Goal: Task Accomplishment & Management: Use online tool/utility

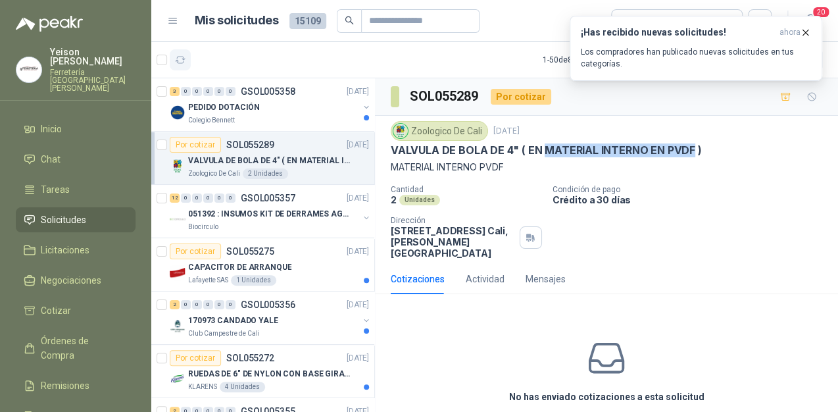
click at [182, 64] on icon "button" at bounding box center [180, 60] width 11 height 11
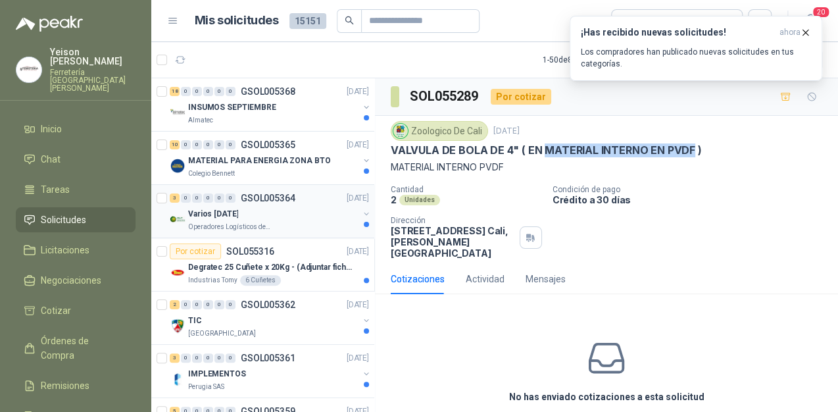
click at [255, 216] on div "Varios [DATE]" at bounding box center [273, 214] width 170 height 16
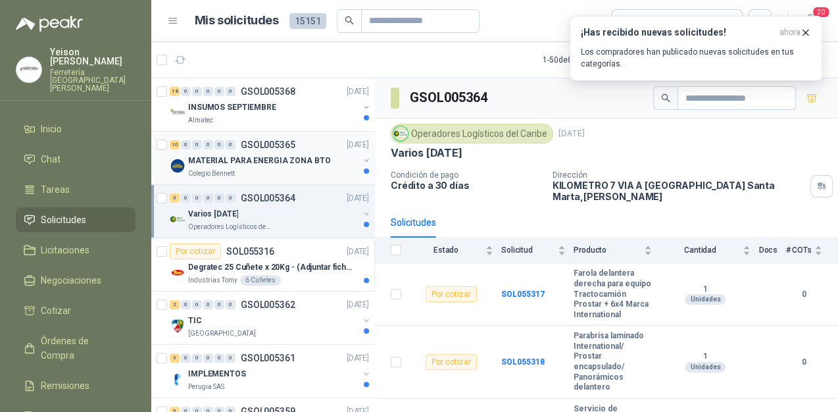
click at [232, 156] on p "MATERIAL PARA ENERGIA ZONA BTO" at bounding box center [259, 161] width 142 height 12
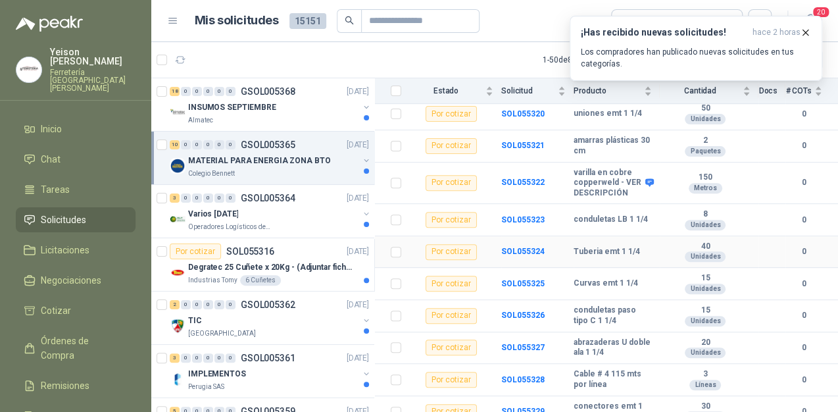
scroll to position [176, 0]
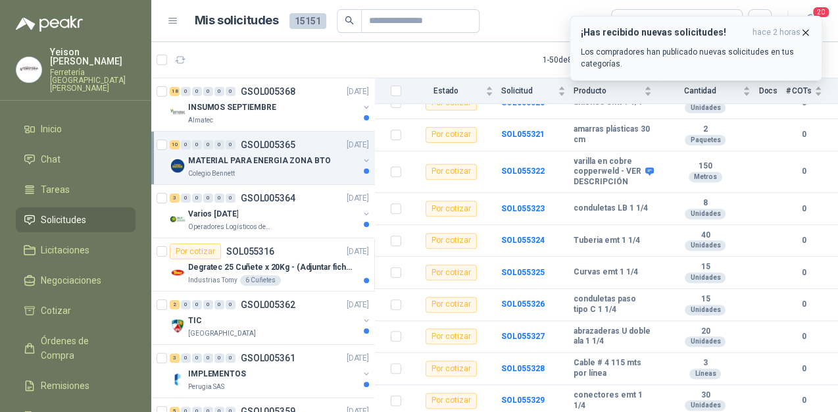
click at [802, 31] on icon "button" at bounding box center [805, 32] width 11 height 11
click at [810, 29] on icon "button" at bounding box center [805, 32] width 11 height 11
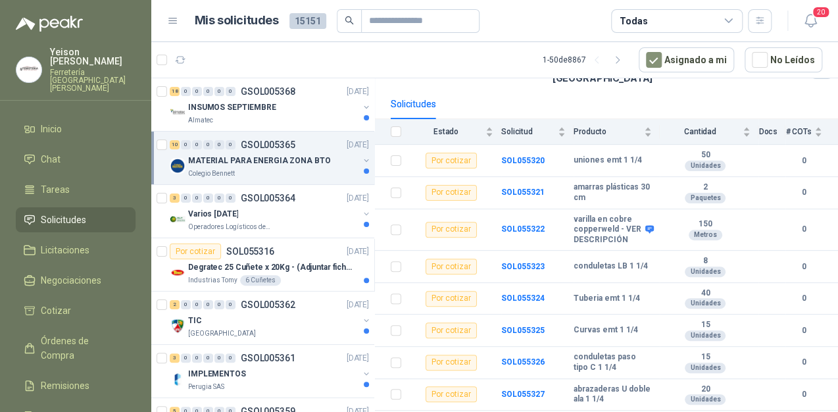
scroll to position [18, 0]
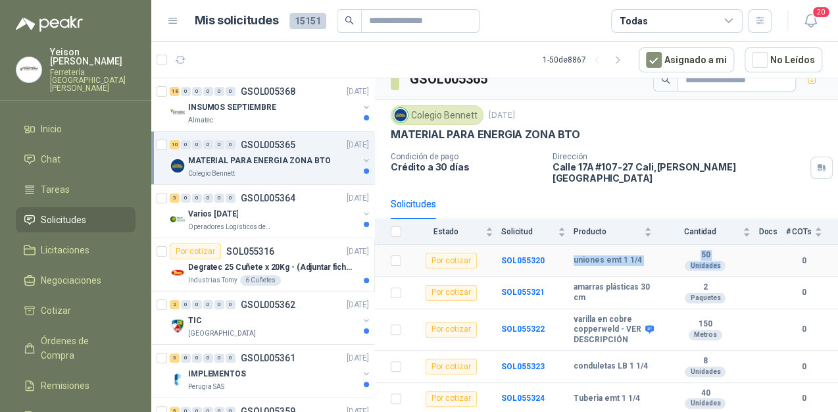
drag, startPoint x: 574, startPoint y: 250, endPoint x: 712, endPoint y: 255, distance: 137.6
click at [712, 255] on tr "Por cotizar SOL055320 uniones emt 1 1/4 50 Unidades 0" at bounding box center [606, 261] width 463 height 32
copy tr "uniones emt 1 1/4 50 Unidades"
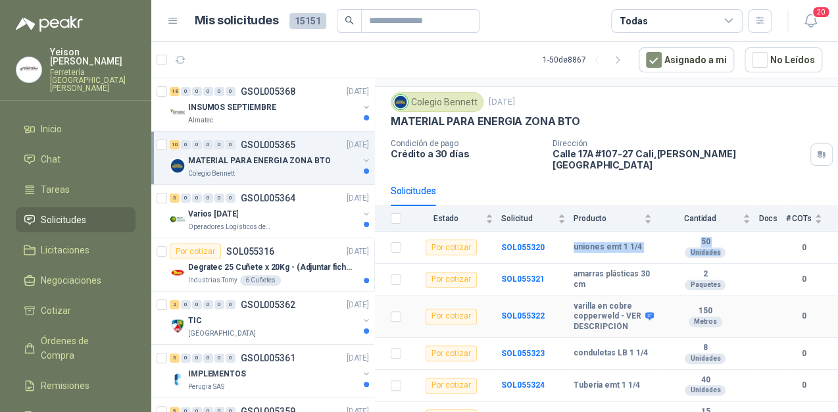
scroll to position [71, 0]
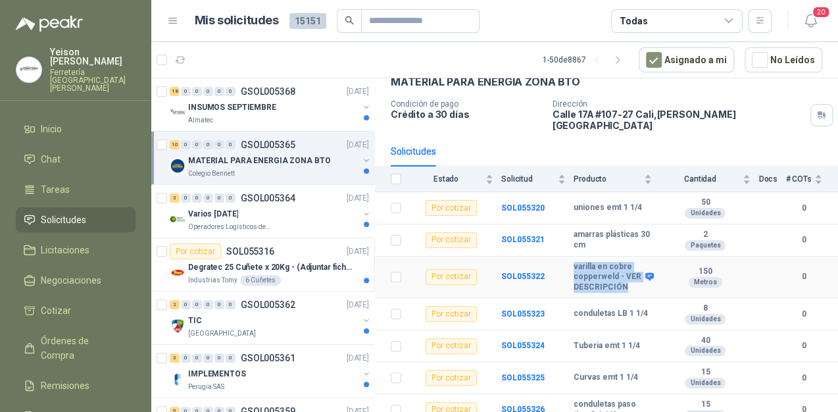
drag, startPoint x: 574, startPoint y: 254, endPoint x: 642, endPoint y: 289, distance: 76.2
click at [642, 289] on td "varilla en cobre copperweld - VER DESCRIPCIÓN" at bounding box center [617, 278] width 86 height 42
drag, startPoint x: 642, startPoint y: 289, endPoint x: 616, endPoint y: 255, distance: 42.6
click at [616, 262] on b "varilla en cobre copperweld - VER DESCRIPCIÓN" at bounding box center [608, 277] width 68 height 31
drag, startPoint x: 570, startPoint y: 254, endPoint x: 708, endPoint y: 272, distance: 139.3
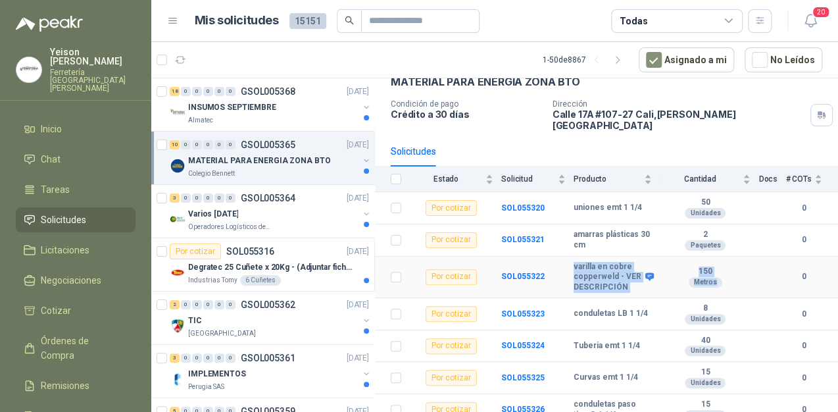
click at [708, 272] on tr "Por cotizar SOL055322 varilla en cobre copperweld - VER DESCRIPCIÓN 150 Metros 0" at bounding box center [606, 278] width 463 height 42
copy tr "varilla en cobre copperweld - VER DESCRIPCIÓN 150 Metros"
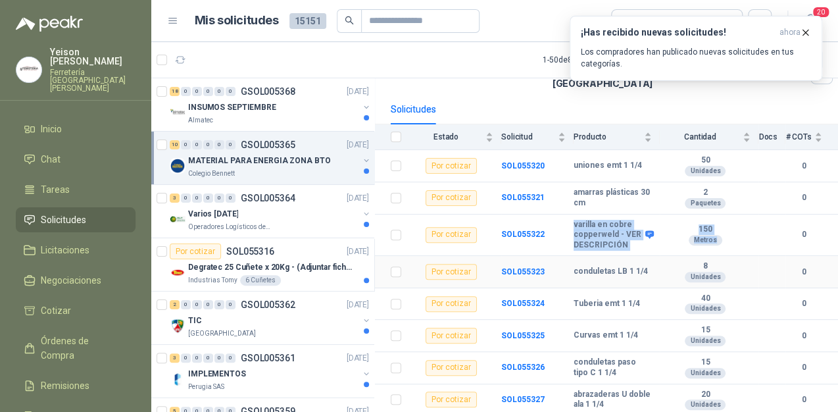
scroll to position [124, 0]
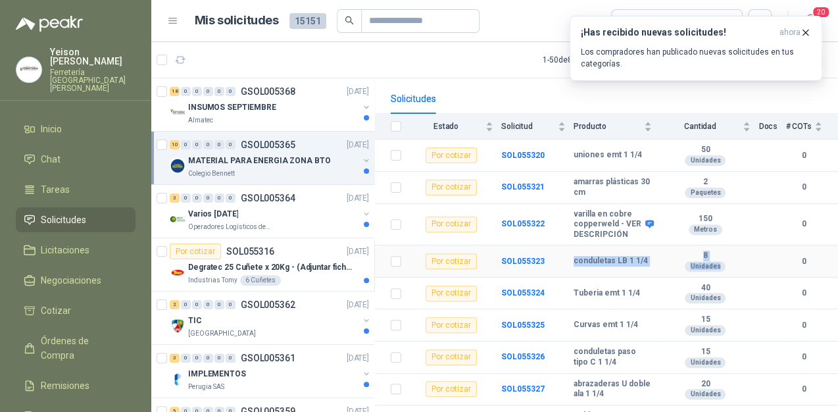
drag, startPoint x: 571, startPoint y: 253, endPoint x: 710, endPoint y: 263, distance: 139.2
click at [710, 263] on tr "Por cotizar SOL055323 conduletas LB 1 1/4 8 Unidades 0" at bounding box center [606, 261] width 463 height 32
copy tr "conduletas LB 1 1/4 8 Unidades"
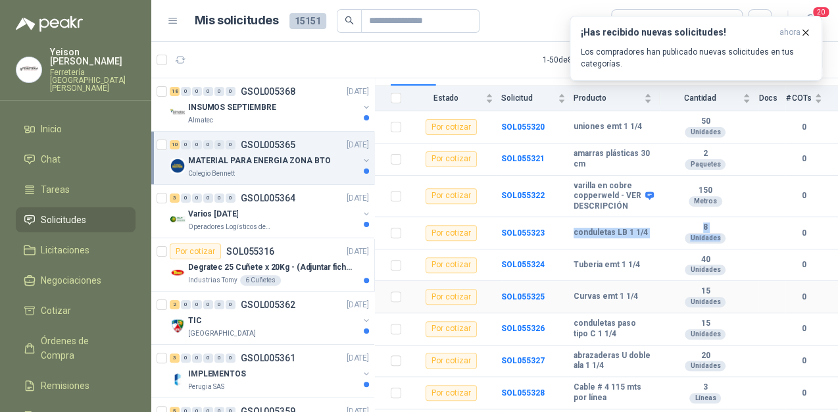
scroll to position [176, 0]
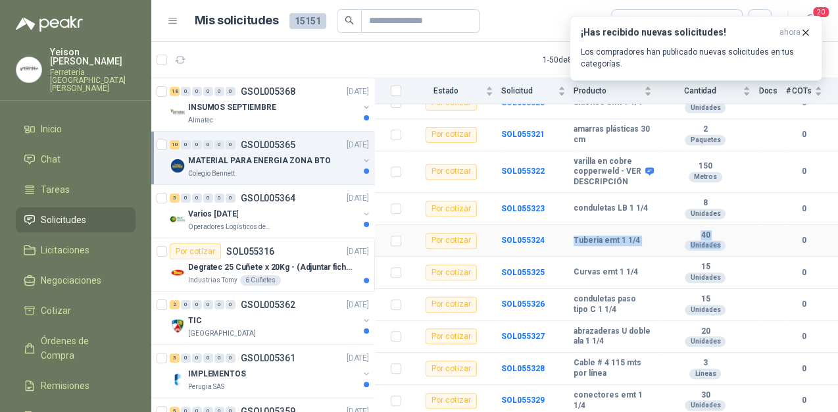
drag, startPoint x: 574, startPoint y: 239, endPoint x: 716, endPoint y: 245, distance: 142.2
click at [716, 245] on tr "Por cotizar SOL055324 Tuberia emt 1 1/4 40 Unidades 0" at bounding box center [606, 241] width 463 height 32
copy tr "Tuberia emt 1 1/4 40 Unidades"
drag, startPoint x: 575, startPoint y: 270, endPoint x: 713, endPoint y: 276, distance: 138.3
click at [713, 276] on tr "Por cotizar SOL055325 Curvas emt 1 1/4 15 Unidades 0" at bounding box center [606, 273] width 463 height 32
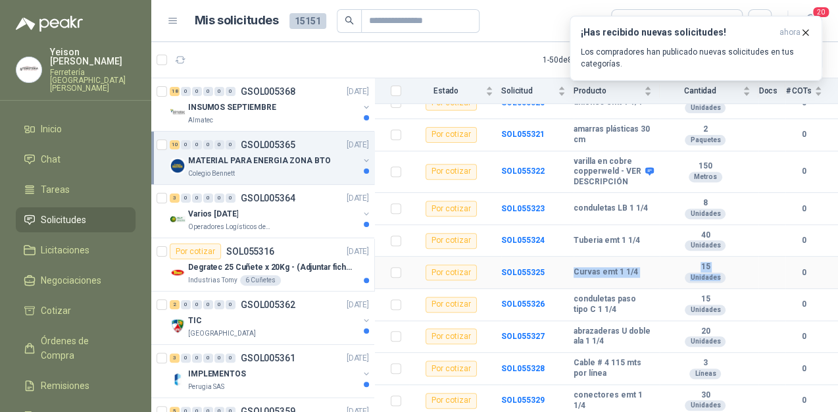
copy tr "Curvas emt 1 1/4 15 Unidades"
drag, startPoint x: 574, startPoint y: 300, endPoint x: 705, endPoint y: 315, distance: 132.4
click at [705, 315] on tr "Por cotizar SOL055326 conduletas paso tipo C 1 1/4 15 Unidades 0" at bounding box center [606, 305] width 463 height 32
copy tr "conduletas paso tipo C 1 1/4 15 Unidades"
drag, startPoint x: 576, startPoint y: 328, endPoint x: 720, endPoint y: 339, distance: 143.9
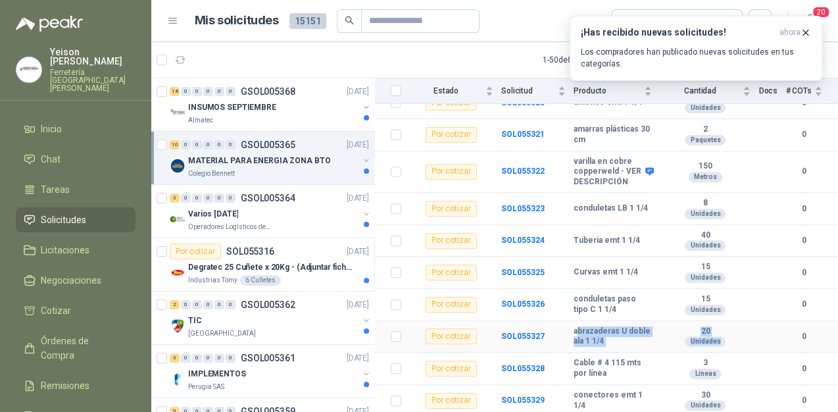
click at [720, 339] on tr "Por cotizar SOL055327 abrazaderas U doble ala 1 1/4 20 Unidades 0" at bounding box center [606, 337] width 463 height 32
copy tr "brazaderas U doble ala 1 1/4 20 Unidades"
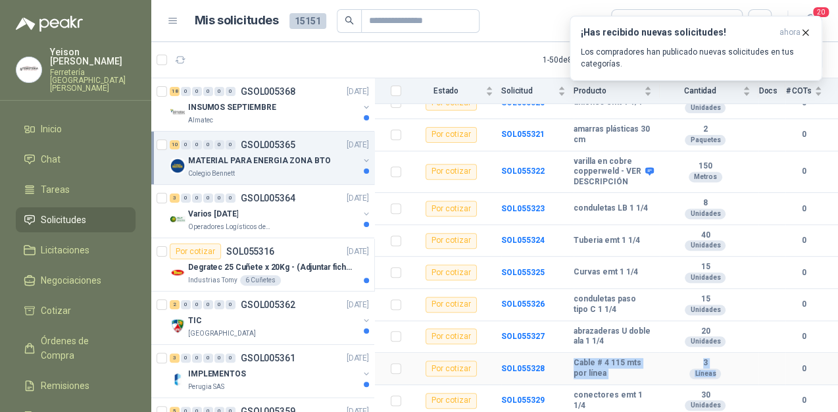
drag, startPoint x: 574, startPoint y: 362, endPoint x: 705, endPoint y: 374, distance: 132.1
click at [705, 374] on tr "Por cotizar SOL055328 Cable # 4 115 mts por línea 3 Líneas 0" at bounding box center [606, 369] width 463 height 32
copy tr "Cable # 4 115 mts por línea 3 Líneas"
drag, startPoint x: 572, startPoint y: 393, endPoint x: 724, endPoint y: 404, distance: 153.1
click at [724, 404] on tr "Por cotizar SOL055329 conectores emt 1 1/4 30 Unidades 0" at bounding box center [606, 401] width 463 height 32
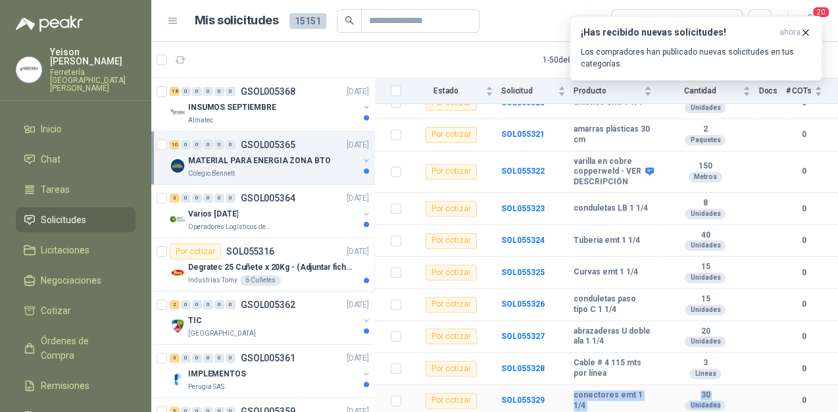
copy tr "conectores emt 1 1/4 30 Unidades"
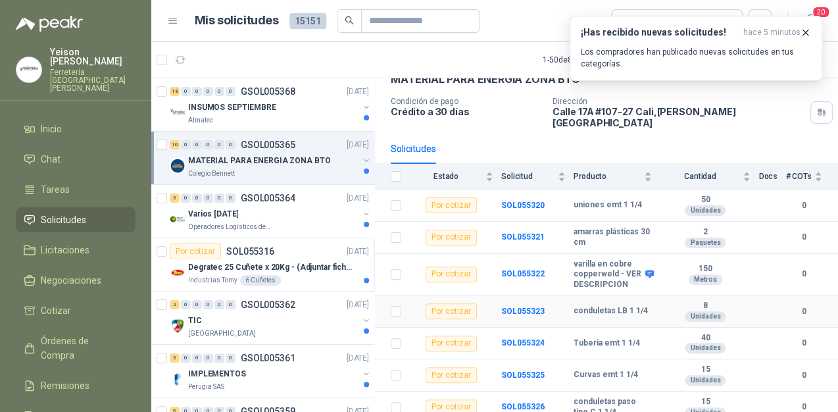
scroll to position [71, 0]
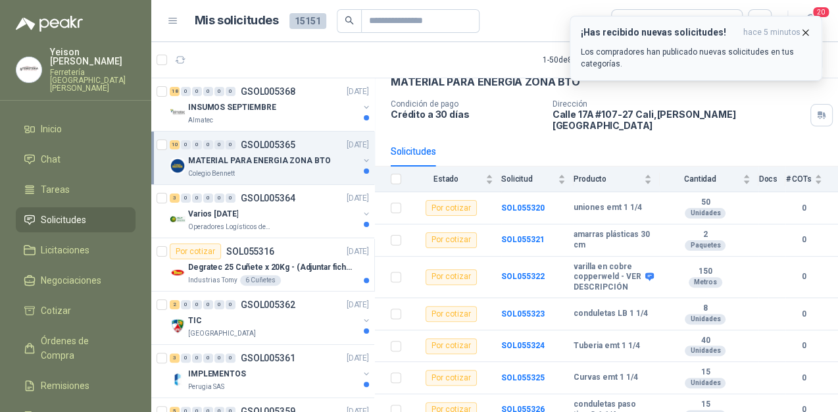
click at [810, 31] on icon "button" at bounding box center [805, 32] width 11 height 11
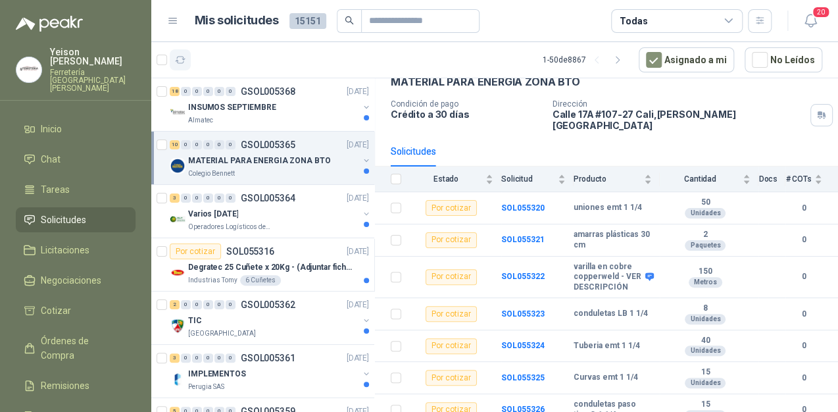
click at [180, 62] on icon "button" at bounding box center [180, 60] width 11 height 11
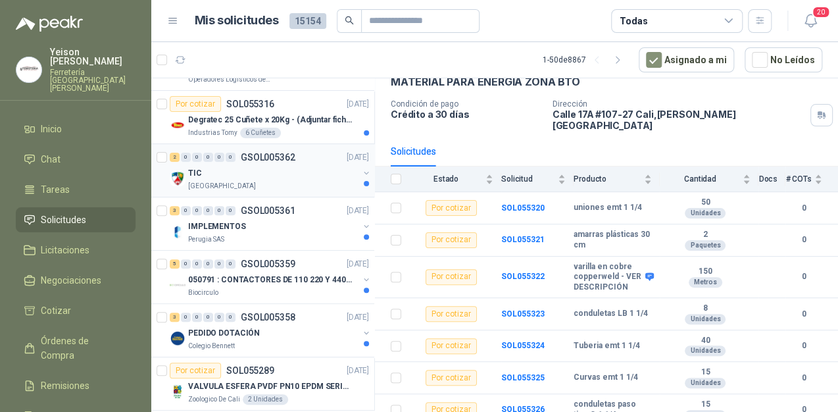
scroll to position [158, 0]
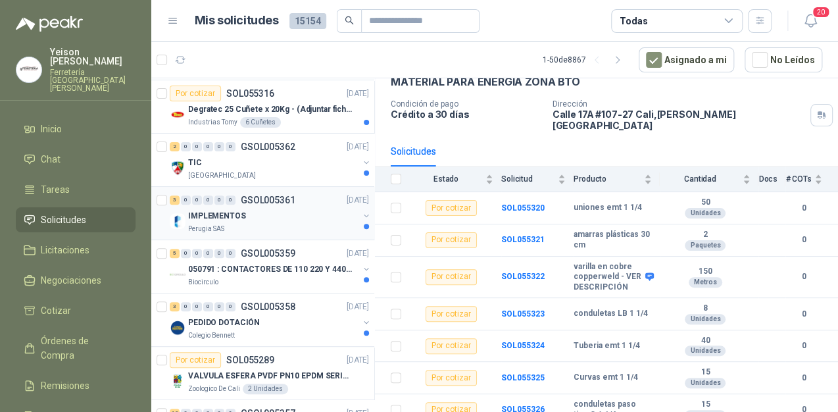
click at [263, 216] on div "IMPLEMENTOS" at bounding box center [273, 216] width 170 height 16
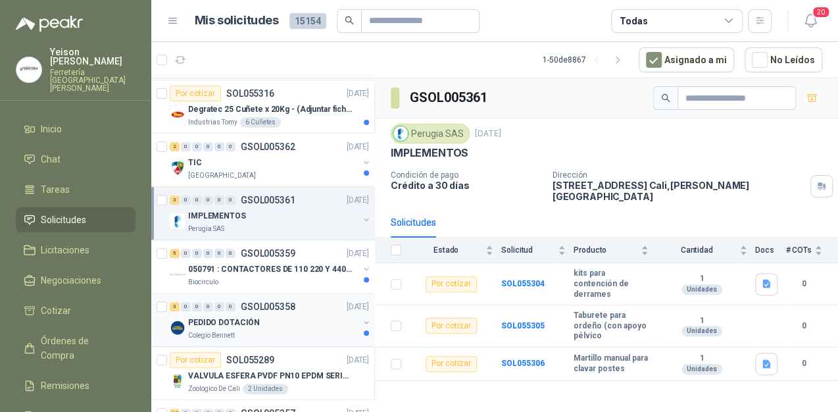
click at [278, 320] on div "PEDIDO DOTACIÓN" at bounding box center [273, 322] width 170 height 16
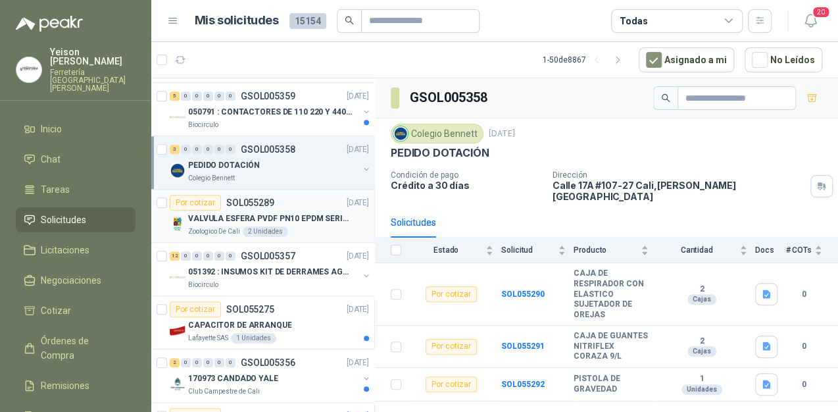
scroll to position [316, 0]
click at [306, 119] on div "Biocirculo" at bounding box center [273, 124] width 170 height 11
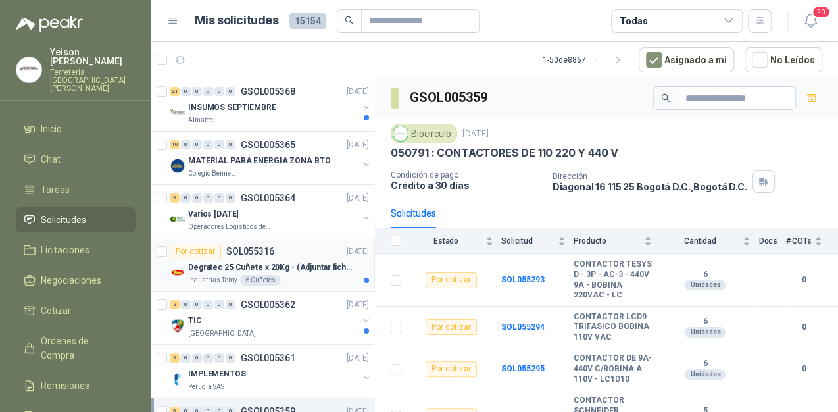
click at [281, 265] on p "Degratec 25 Cuñete x 20Kg - (Adjuntar ficha técnica)" at bounding box center [270, 267] width 164 height 12
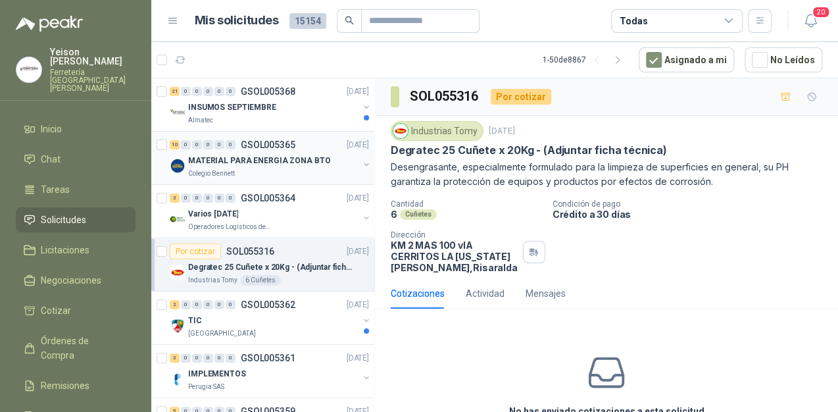
click at [294, 160] on p "MATERIAL PARA ENERGIA ZONA BTO" at bounding box center [259, 161] width 142 height 12
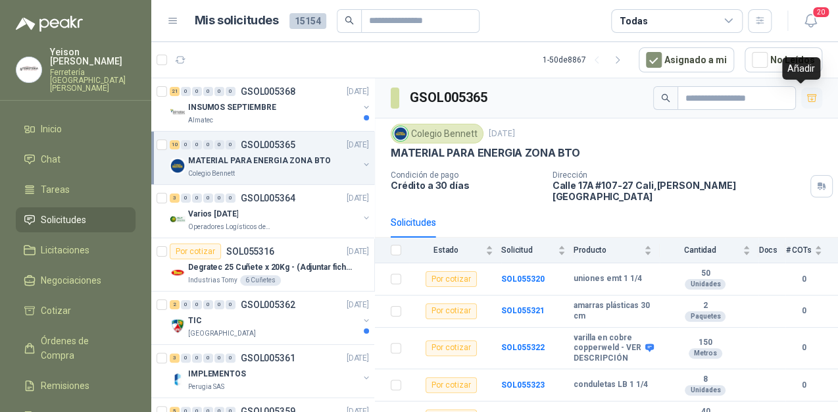
click at [807, 95] on icon "button" at bounding box center [811, 97] width 9 height 7
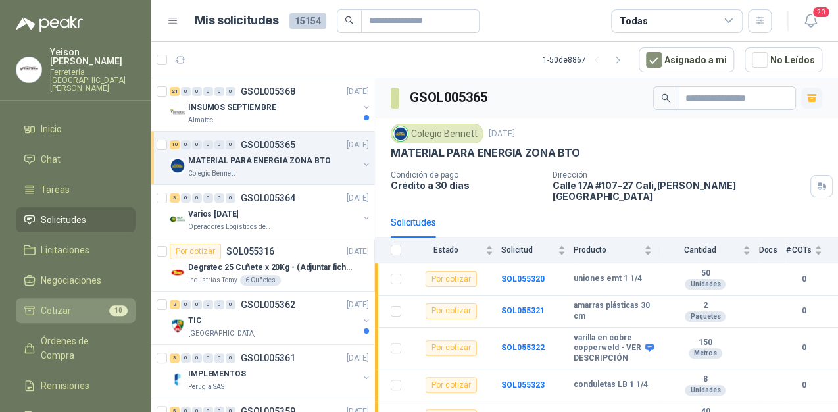
click at [110, 305] on span "10" at bounding box center [118, 310] width 18 height 11
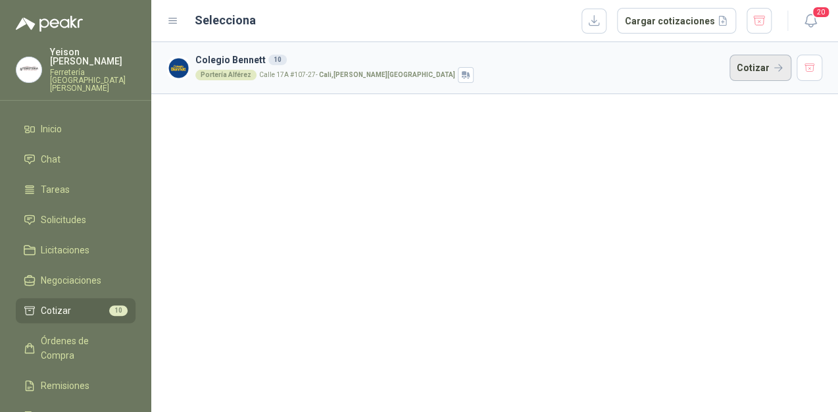
click at [753, 69] on button "Cotizar" at bounding box center [760, 68] width 62 height 26
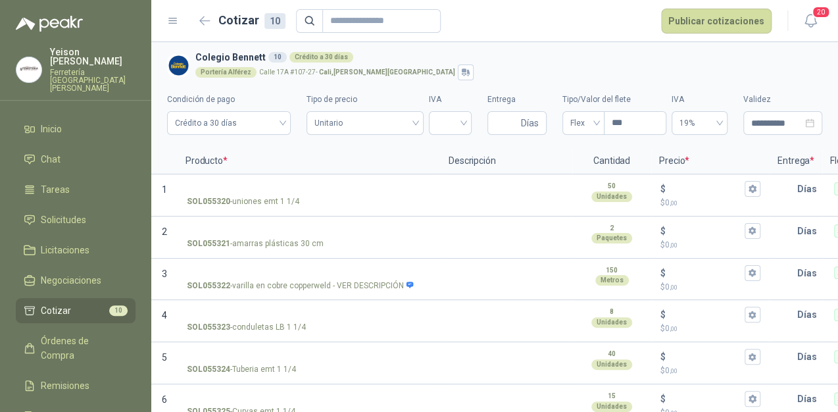
scroll to position [192, 0]
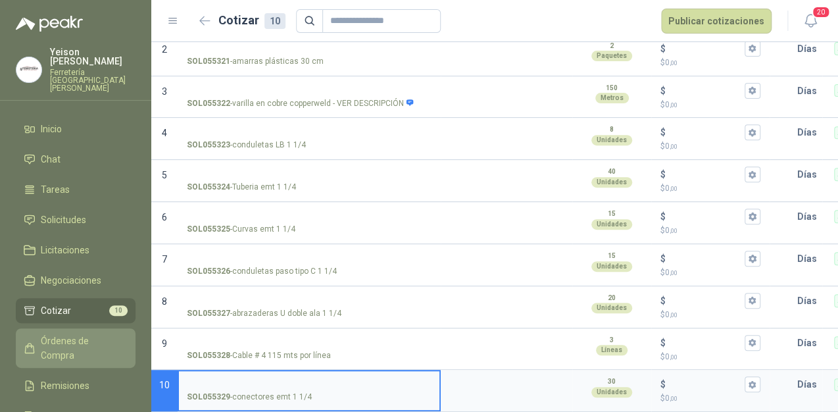
click at [71, 333] on span "Órdenes de Compra" at bounding box center [82, 347] width 82 height 29
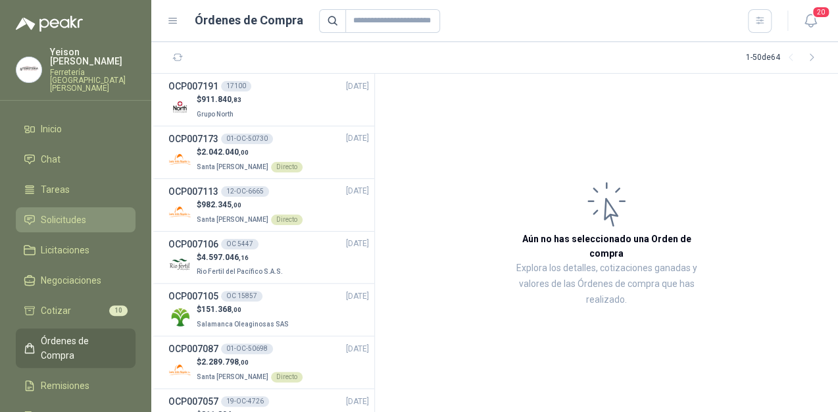
click at [80, 212] on span "Solicitudes" at bounding box center [63, 219] width 45 height 14
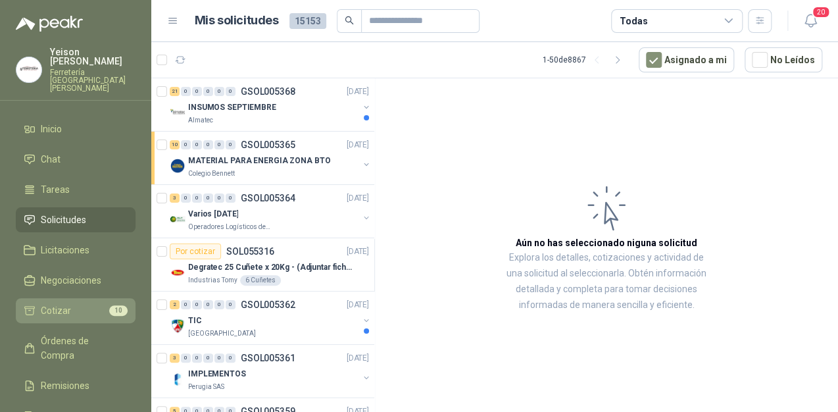
click at [103, 303] on li "Cotizar 10" at bounding box center [76, 310] width 104 height 14
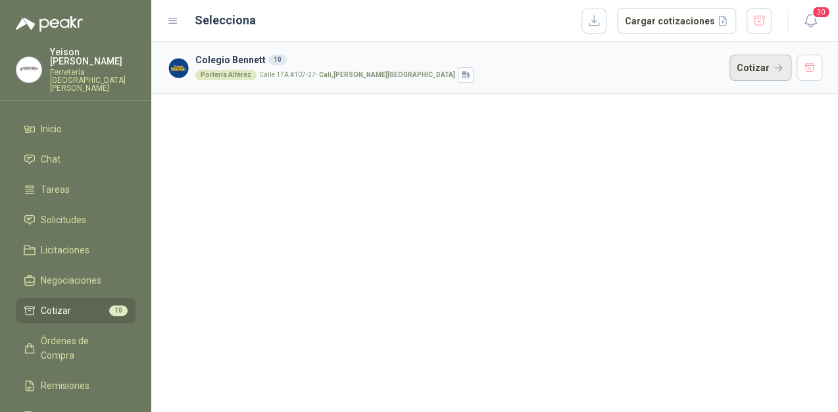
click at [758, 71] on button "Cotizar" at bounding box center [760, 68] width 62 height 26
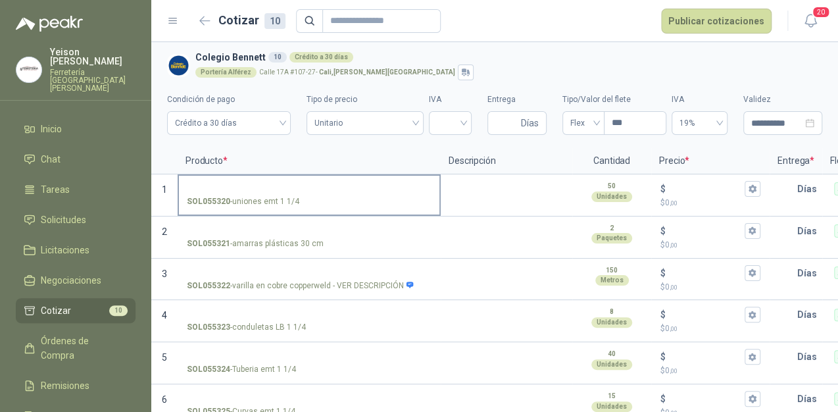
click at [254, 185] on input "SOL055320 - uniones emt 1 1/4" at bounding box center [309, 189] width 245 height 10
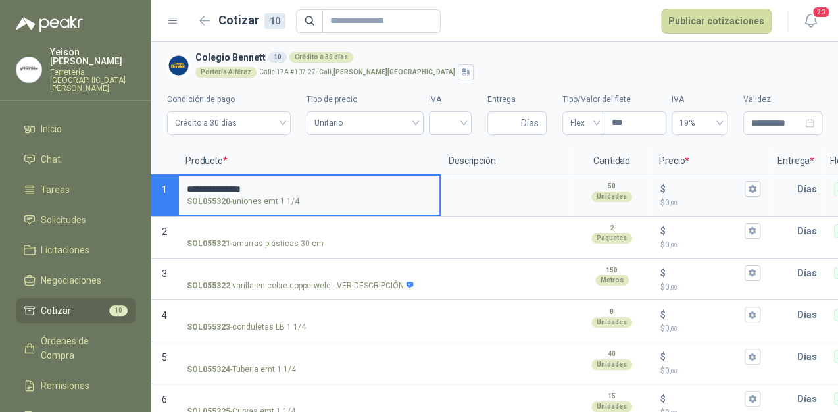
drag, startPoint x: 253, startPoint y: 189, endPoint x: 240, endPoint y: 185, distance: 13.7
drag, startPoint x: 240, startPoint y: 185, endPoint x: 258, endPoint y: 179, distance: 19.6
click at [258, 179] on label "**********" at bounding box center [309, 194] width 260 height 37
click at [258, 184] on input "**********" at bounding box center [309, 189] width 245 height 10
click at [258, 186] on input "**********" at bounding box center [309, 189] width 245 height 10
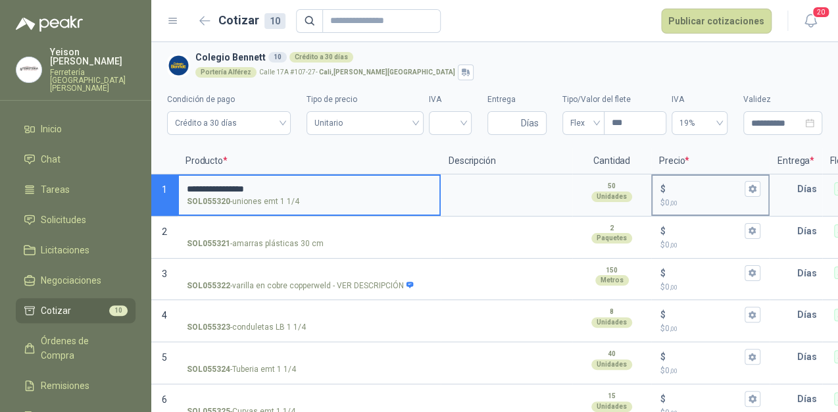
type input "**********"
click at [671, 192] on input "$ $ 0 ,00" at bounding box center [705, 189] width 74 height 10
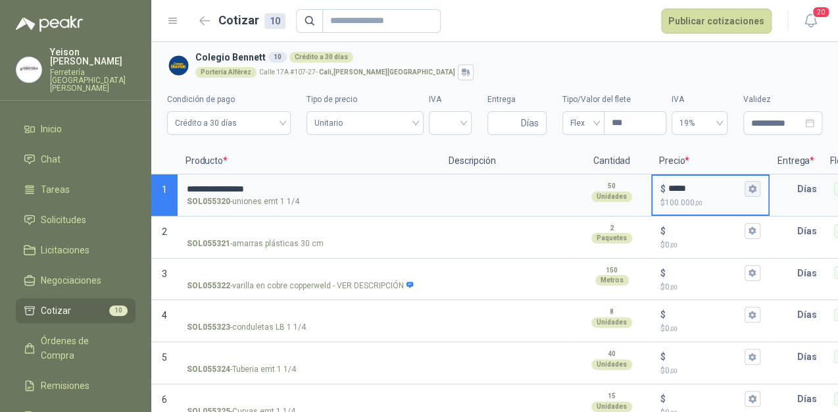
type input "*****"
click at [753, 187] on icon "button" at bounding box center [751, 189] width 7 height 8
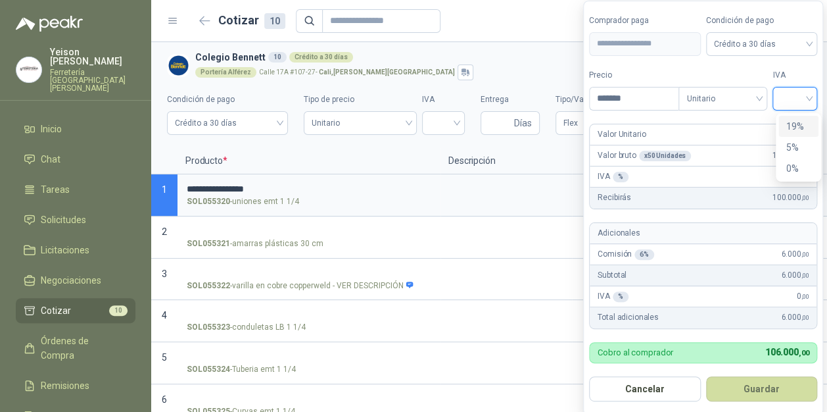
click at [806, 103] on input "search" at bounding box center [795, 97] width 29 height 20
click at [789, 124] on div "19%" at bounding box center [799, 126] width 24 height 14
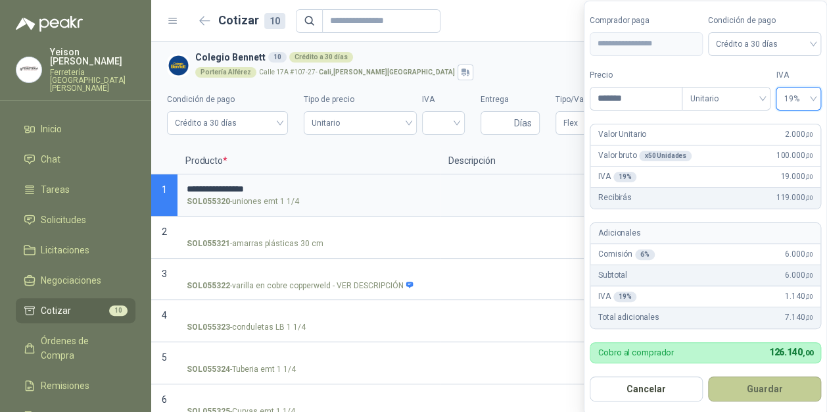
click at [725, 381] on button "Guardar" at bounding box center [764, 388] width 113 height 25
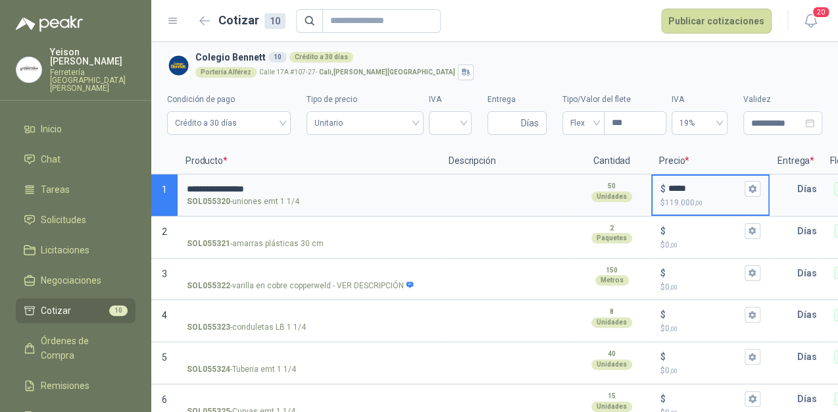
click at [733, 184] on input "*****" at bounding box center [705, 189] width 74 height 10
click at [745, 189] on button "$ ***** $ 119.000 ,00" at bounding box center [753, 189] width 16 height 16
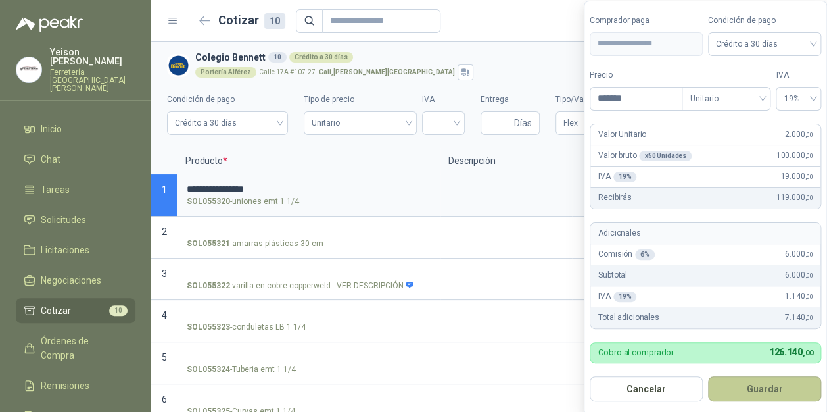
click at [764, 388] on button "Guardar" at bounding box center [764, 388] width 113 height 25
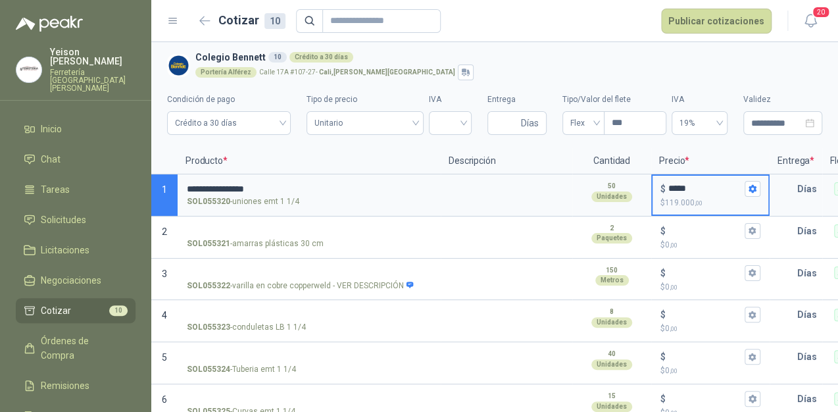
click at [733, 184] on input "*****" at bounding box center [705, 189] width 74 height 10
click at [742, 191] on div "$ *****" at bounding box center [710, 189] width 100 height 16
click at [742, 191] on input "*****" at bounding box center [705, 189] width 74 height 10
click at [795, 187] on input "text" at bounding box center [784, 189] width 26 height 26
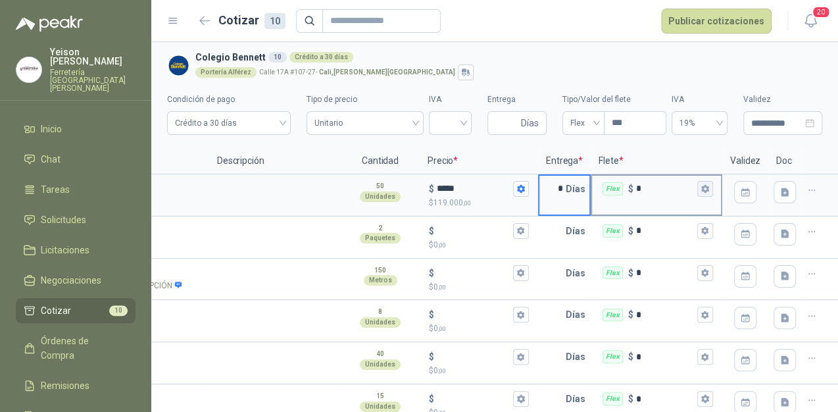
click at [697, 195] on button "Flex $ *" at bounding box center [705, 189] width 16 height 16
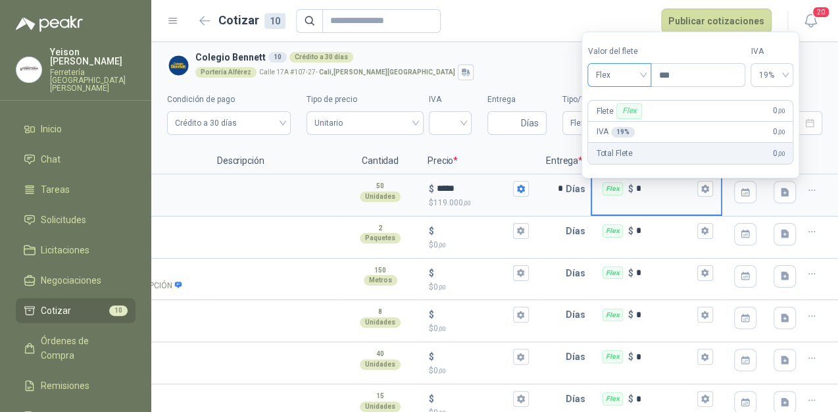
click at [643, 75] on span "Flex" at bounding box center [619, 75] width 48 height 20
click at [629, 124] on div "Incluido" at bounding box center [621, 123] width 46 height 14
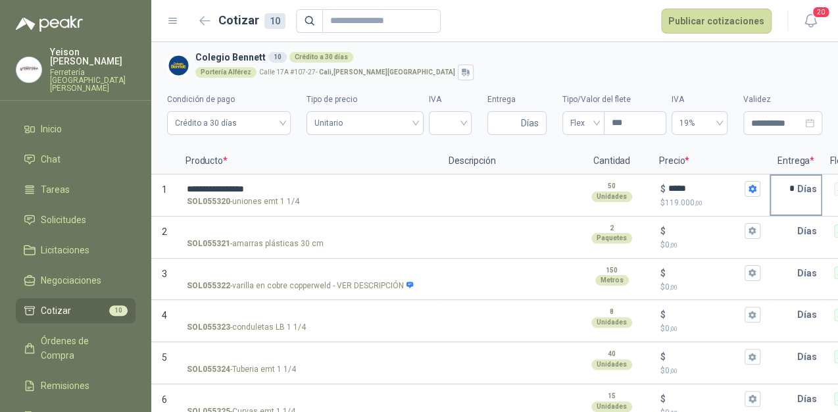
click at [789, 187] on input "*" at bounding box center [784, 189] width 26 height 26
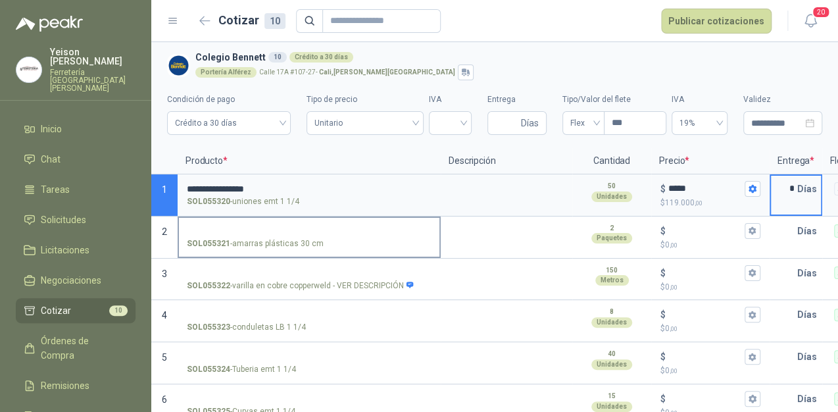
type input "*"
click at [241, 229] on input "SOL055321 - amarras plásticas 30 cm" at bounding box center [309, 231] width 245 height 10
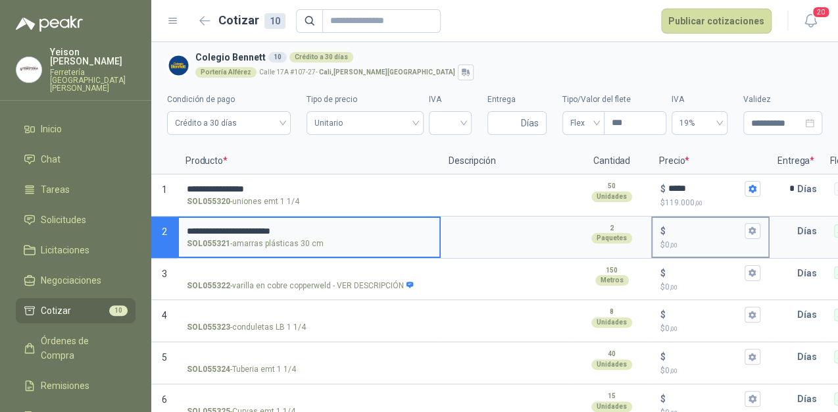
type input "**********"
click at [675, 228] on input "$ $ 0 ,00" at bounding box center [705, 231] width 74 height 10
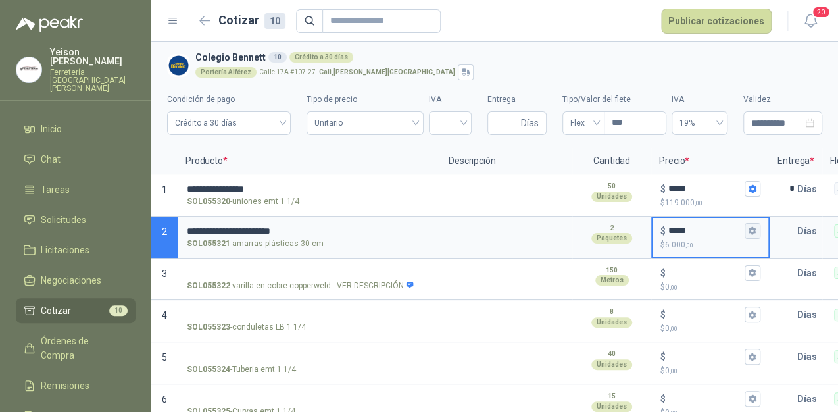
type input "*****"
click at [752, 226] on icon "button" at bounding box center [752, 230] width 9 height 9
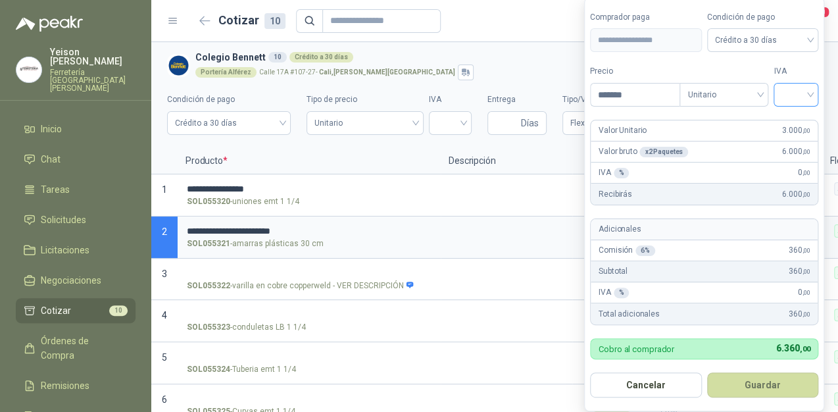
click at [810, 92] on input "search" at bounding box center [795, 94] width 29 height 20
click at [798, 121] on div "19%" at bounding box center [799, 123] width 24 height 14
click at [795, 379] on button "Guardar" at bounding box center [764, 384] width 113 height 25
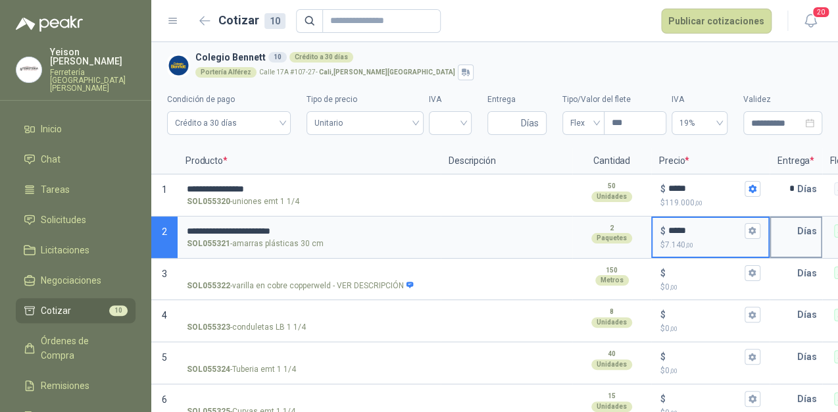
click at [788, 229] on input "text" at bounding box center [784, 231] width 26 height 26
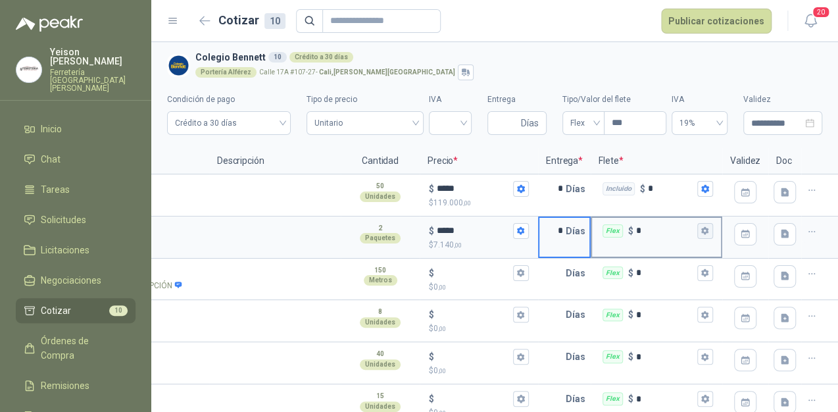
type input "*"
click at [701, 230] on icon "button" at bounding box center [704, 231] width 7 height 8
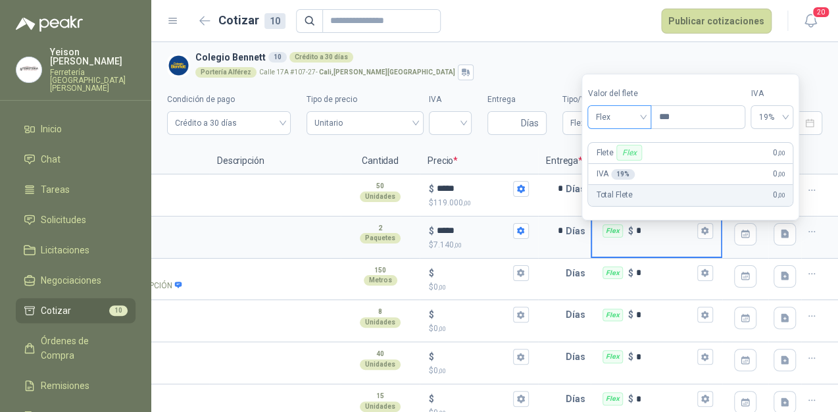
click at [634, 119] on span "Flex" at bounding box center [619, 117] width 48 height 20
click at [606, 166] on div "Incluido" at bounding box center [621, 166] width 46 height 14
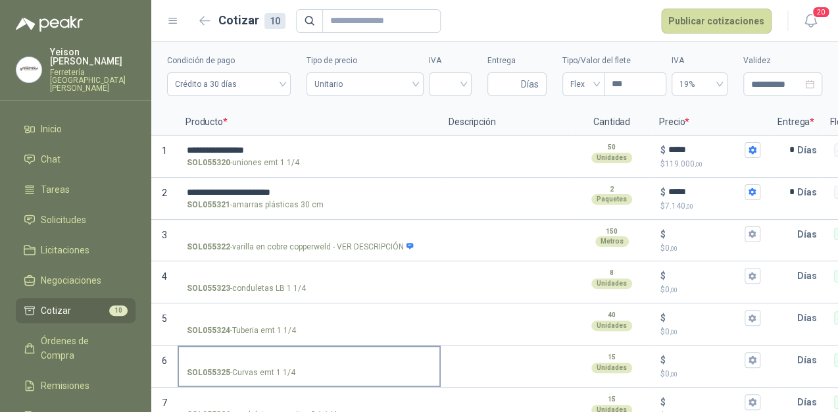
scroll to position [34, 0]
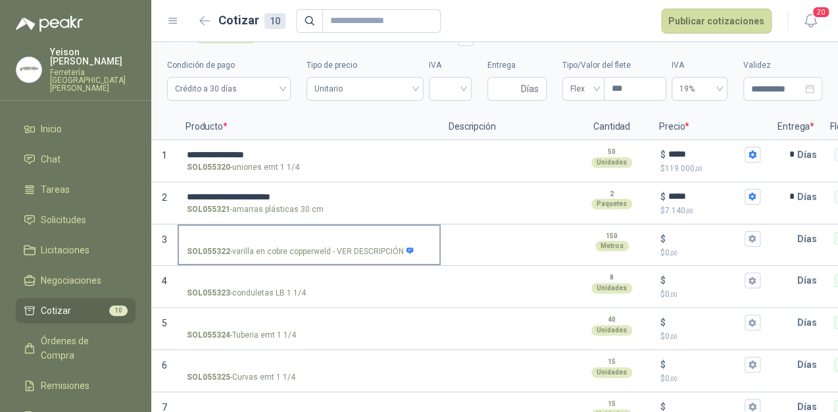
click at [218, 239] on input "SOL055322 - varilla en cobre copperweld - VER DESCRIPCIÓN" at bounding box center [309, 239] width 245 height 10
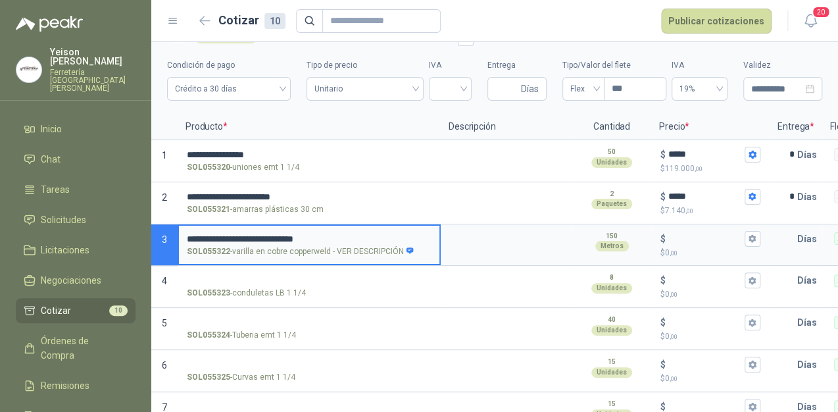
click at [320, 237] on input "**********" at bounding box center [309, 239] width 245 height 10
click at [416, 234] on input "**********" at bounding box center [309, 239] width 245 height 10
click at [674, 239] on input "$ $ 0 ,00" at bounding box center [705, 238] width 74 height 10
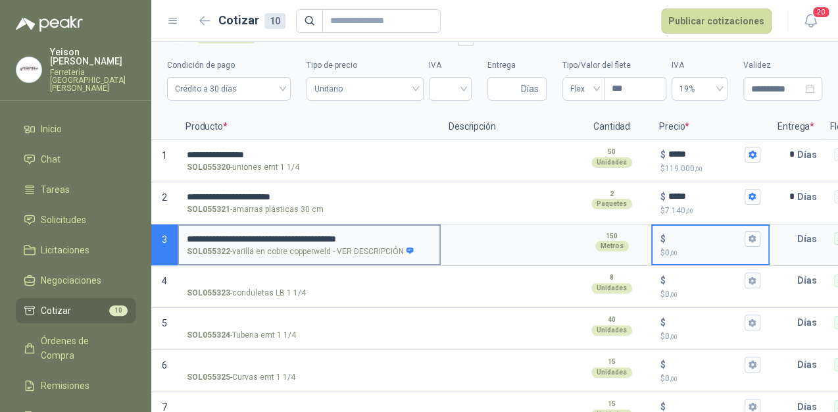
click at [345, 235] on input "**********" at bounding box center [309, 239] width 245 height 10
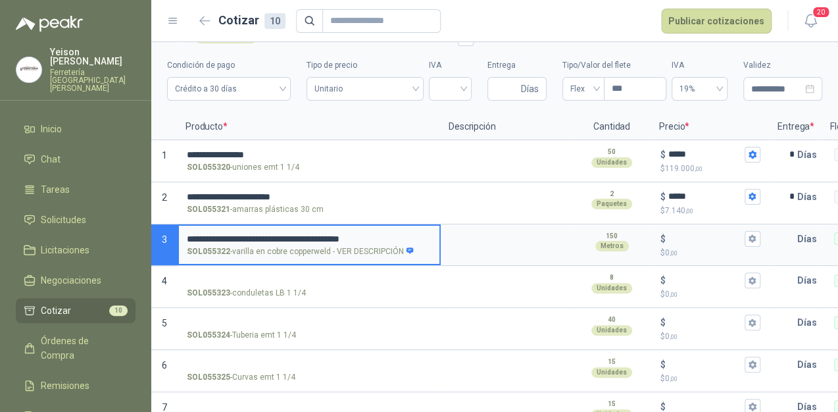
click at [399, 241] on input "**********" at bounding box center [309, 239] width 245 height 10
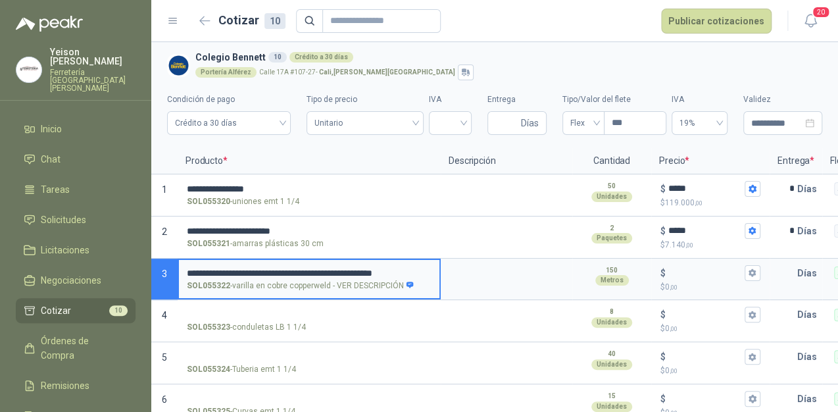
type input "**********"
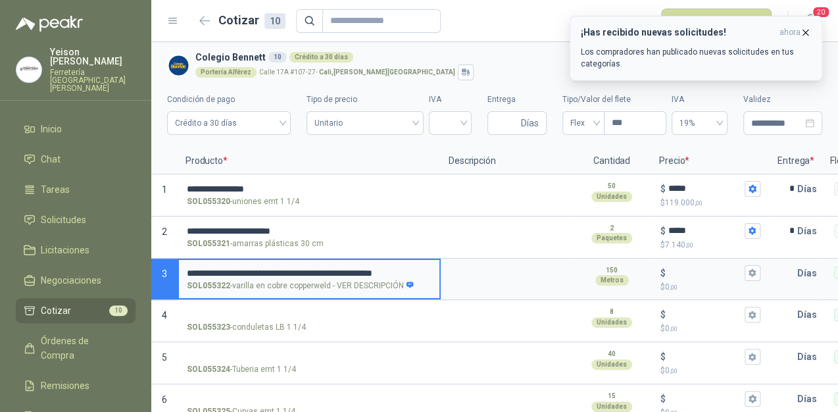
click at [803, 31] on icon "button" at bounding box center [805, 32] width 11 height 11
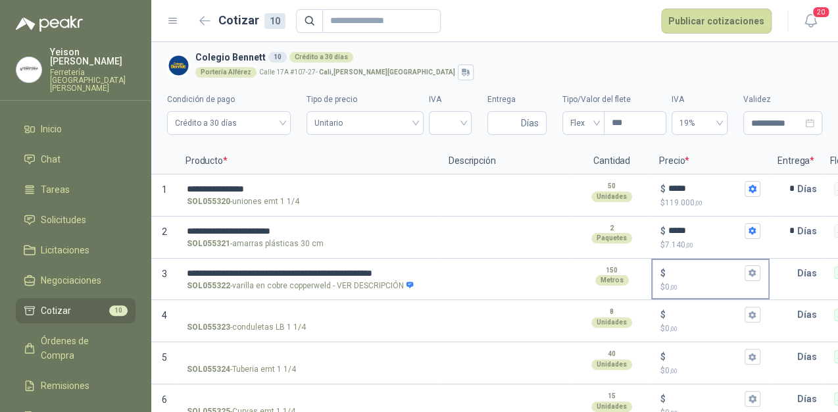
click at [674, 269] on input "$ $ 0 ,00" at bounding box center [705, 273] width 74 height 10
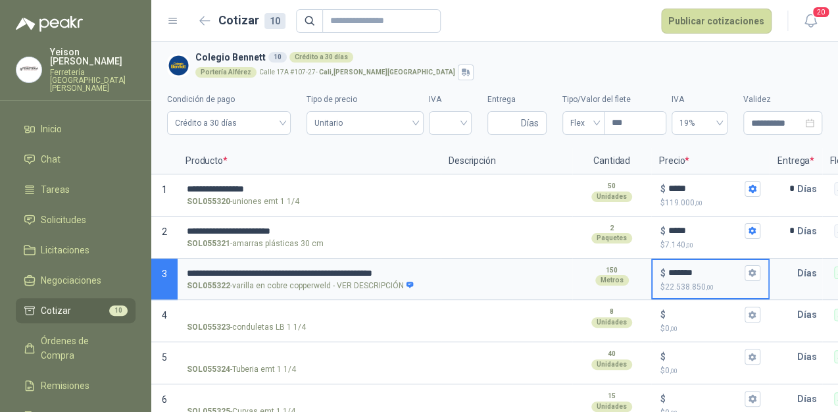
type input "*******"
click at [754, 282] on p "$ 22.538.850 ,00" at bounding box center [710, 287] width 100 height 12
click at [742, 278] on input "*******" at bounding box center [705, 273] width 74 height 10
click at [760, 269] on button "$ ******* $ 22.538.850 ,00" at bounding box center [753, 273] width 16 height 16
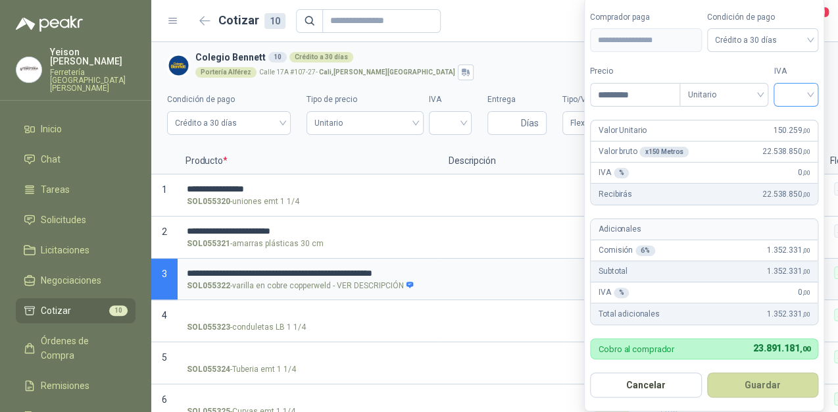
click at [810, 95] on input "search" at bounding box center [795, 94] width 29 height 20
click at [802, 122] on div "19%" at bounding box center [799, 123] width 24 height 14
click at [795, 385] on button "Guardar" at bounding box center [764, 384] width 113 height 25
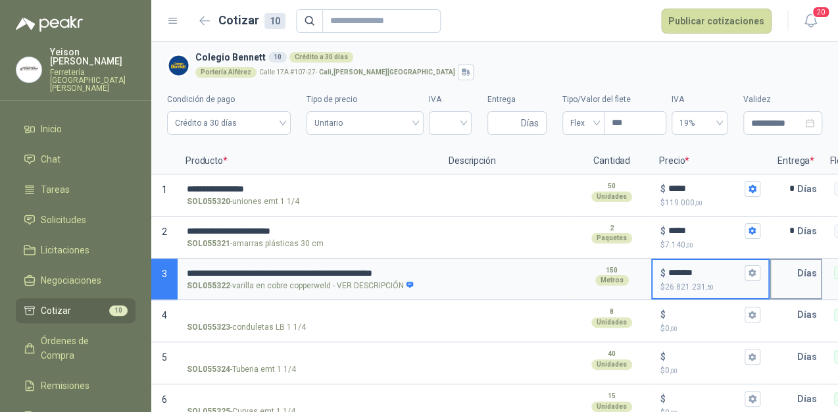
click at [785, 278] on input "text" at bounding box center [784, 273] width 26 height 26
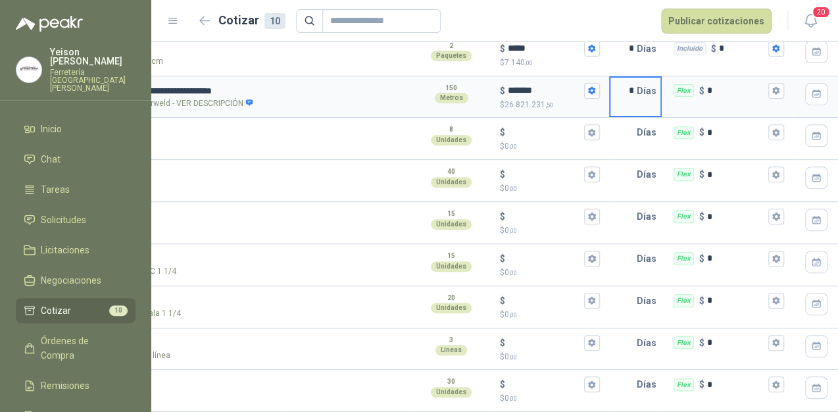
scroll to position [0, 242]
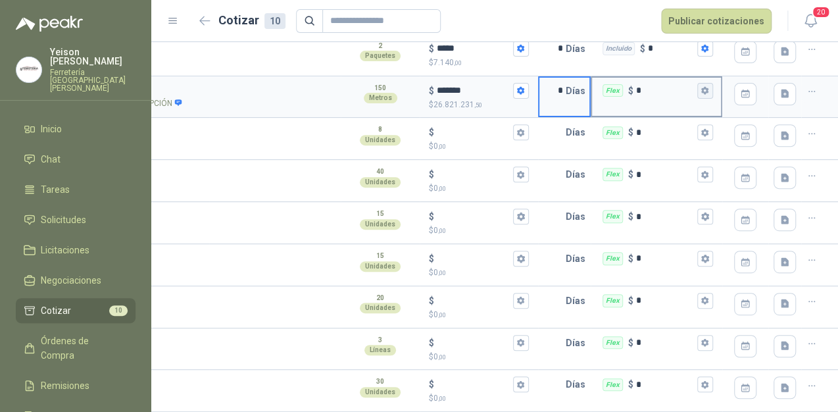
type input "*"
click at [700, 86] on icon "button" at bounding box center [704, 90] width 9 height 9
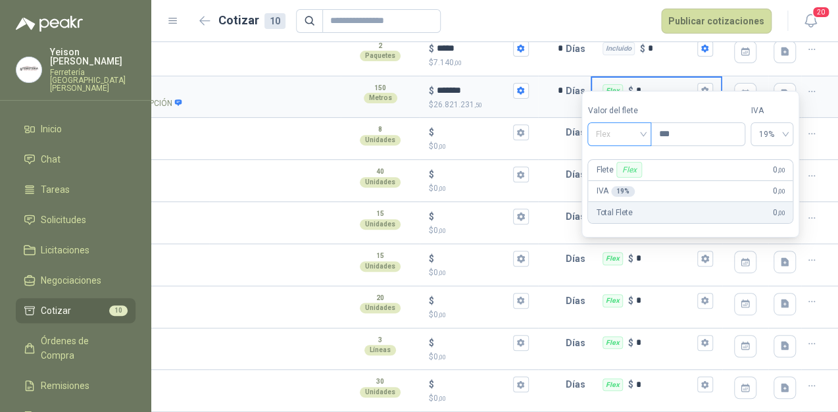
click at [639, 137] on span "Flex" at bounding box center [619, 134] width 48 height 20
click at [616, 179] on div "Incluido" at bounding box center [621, 183] width 46 height 14
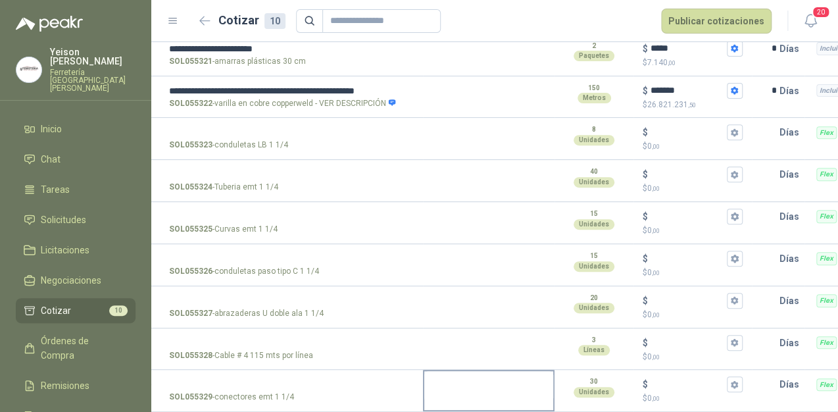
scroll to position [0, 13]
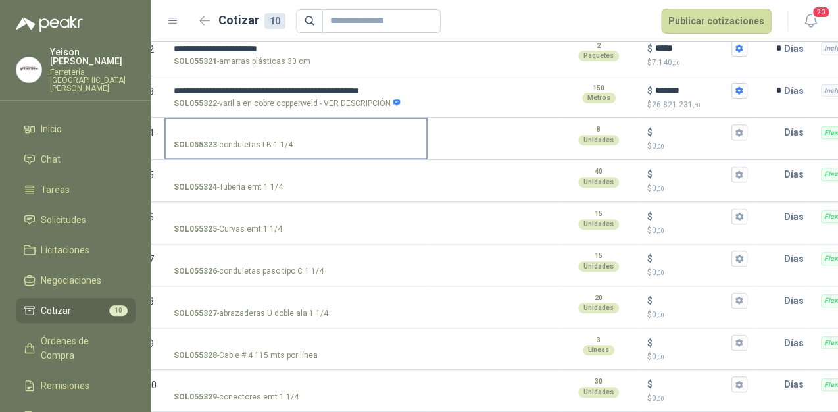
click at [207, 119] on label "SOL055323 - conduletas LB 1 1/4" at bounding box center [296, 137] width 260 height 37
click at [207, 128] on input "SOL055323 - conduletas LB 1 1/4" at bounding box center [296, 133] width 245 height 10
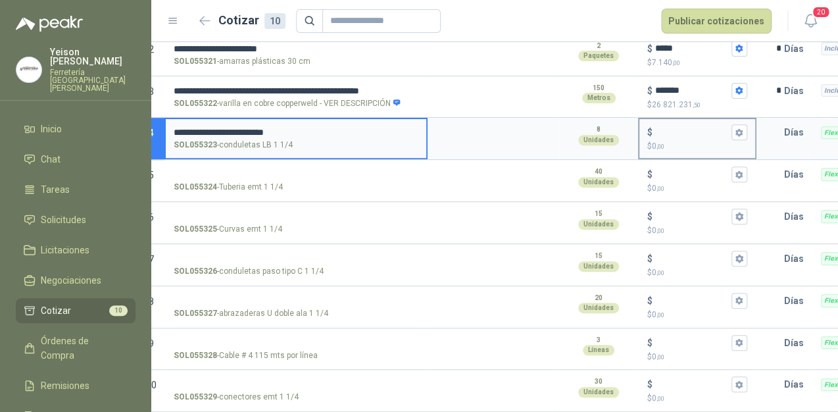
type input "**********"
click at [660, 128] on input "$ $ 0 ,00" at bounding box center [692, 133] width 74 height 10
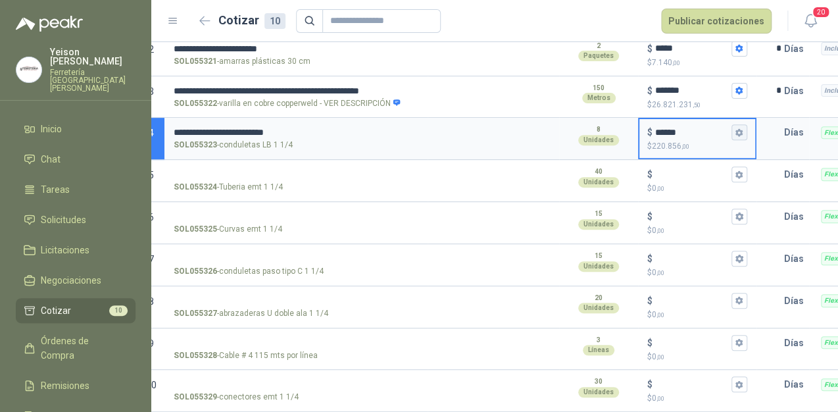
type input "******"
click at [742, 128] on icon "button" at bounding box center [738, 132] width 7 height 8
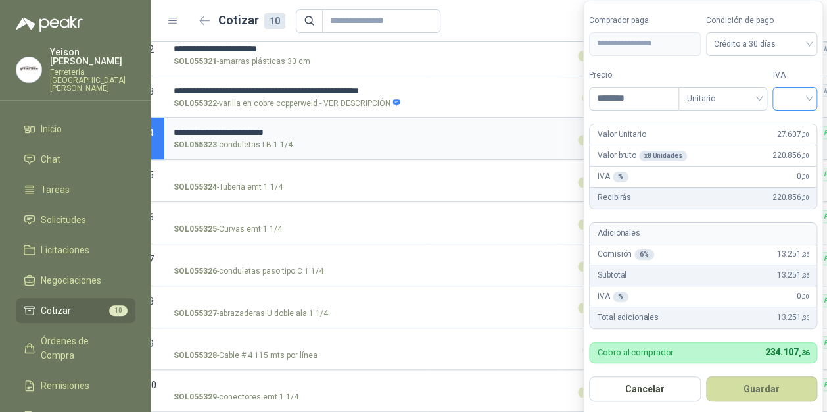
click at [810, 97] on input "search" at bounding box center [795, 97] width 29 height 20
click at [790, 124] on div "19%" at bounding box center [798, 126] width 24 height 14
click at [777, 389] on button "Guardar" at bounding box center [764, 388] width 113 height 25
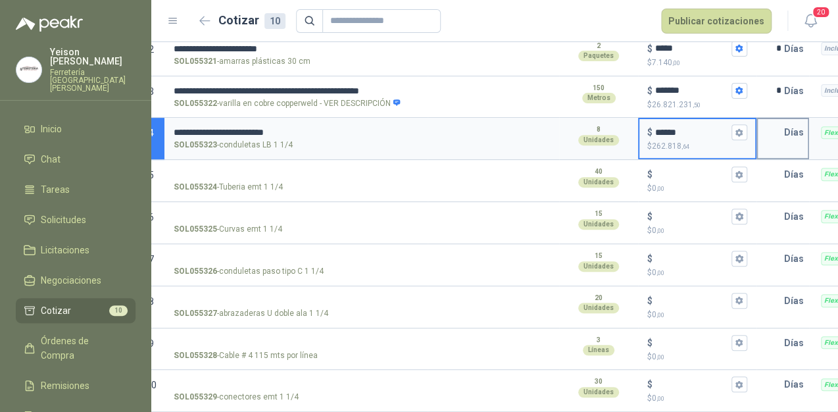
click at [777, 123] on input "text" at bounding box center [771, 132] width 26 height 26
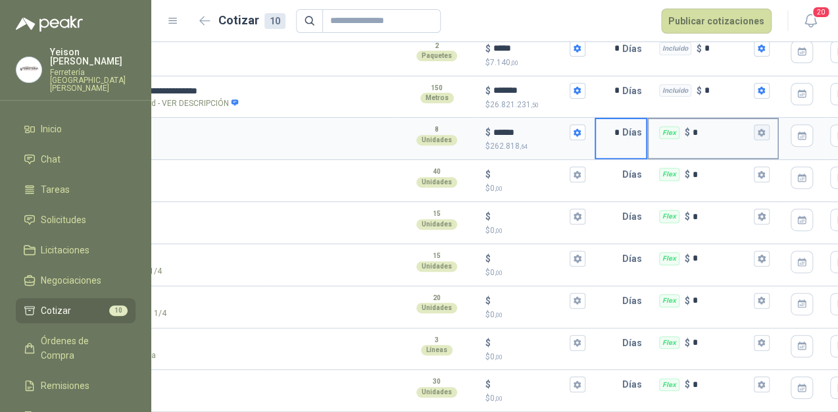
type input "*"
click at [758, 128] on icon "button" at bounding box center [761, 132] width 7 height 8
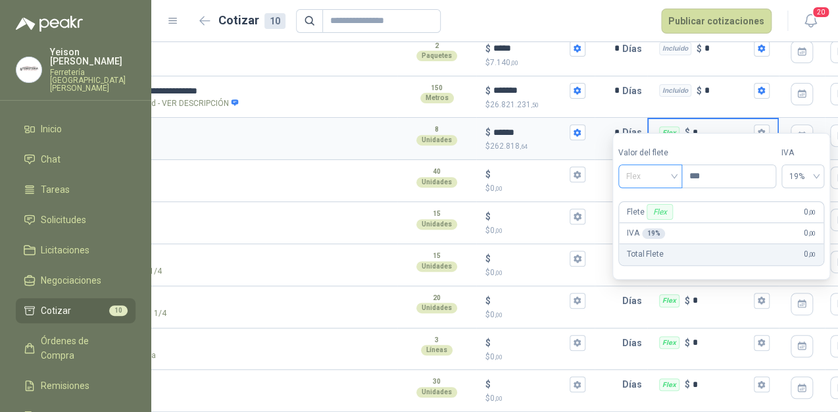
click at [668, 178] on span "Flex" at bounding box center [650, 176] width 48 height 20
click at [645, 222] on div "Incluido" at bounding box center [652, 224] width 46 height 14
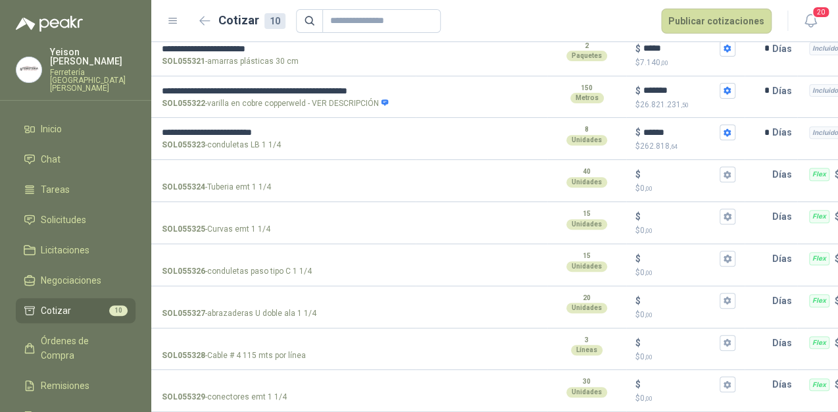
scroll to position [0, 0]
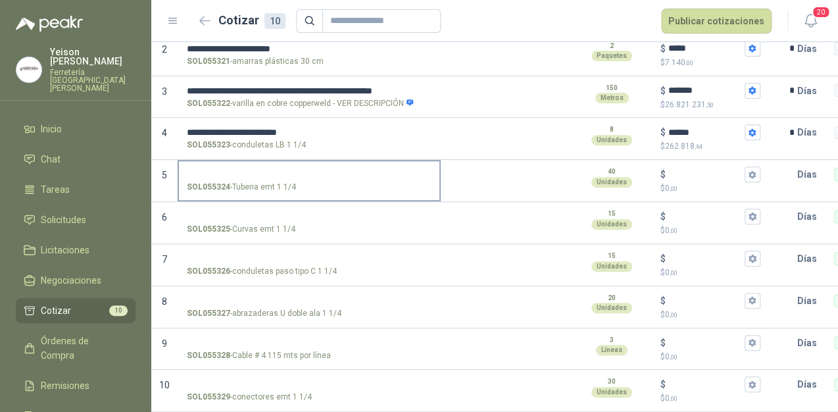
drag, startPoint x: 232, startPoint y: 160, endPoint x: 226, endPoint y: 155, distance: 7.5
click at [230, 170] on input "SOL055324 - Tuberia emt 1 1/4" at bounding box center [309, 175] width 245 height 10
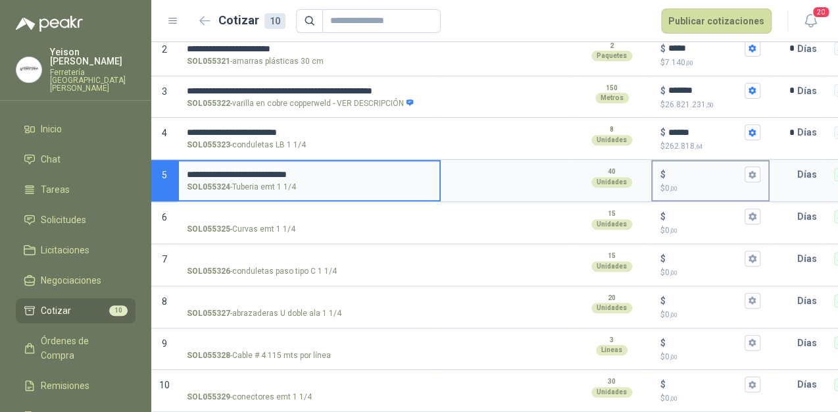
type input "**********"
click at [668, 170] on input "$ $ 0 ,00" at bounding box center [705, 175] width 74 height 10
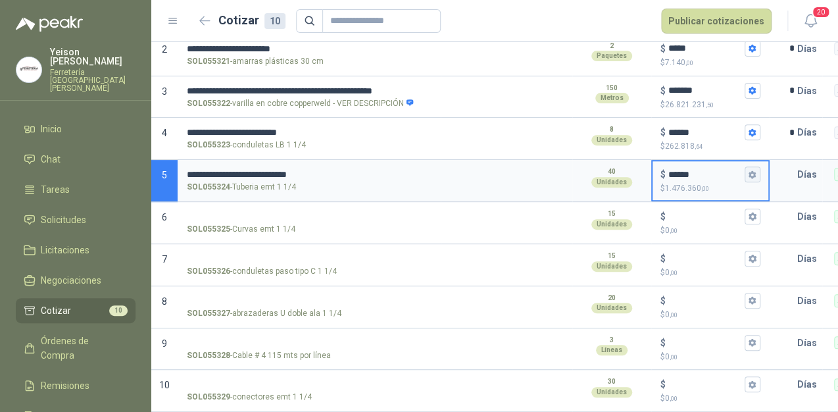
type input "******"
click at [751, 170] on icon "button" at bounding box center [752, 174] width 9 height 9
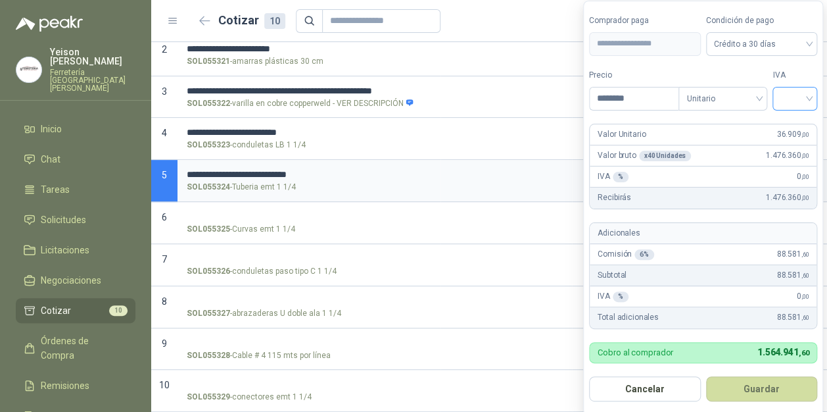
click at [814, 97] on div at bounding box center [795, 99] width 45 height 24
click at [804, 127] on div "19%" at bounding box center [798, 126] width 24 height 14
click at [773, 381] on button "Guardar" at bounding box center [764, 388] width 113 height 25
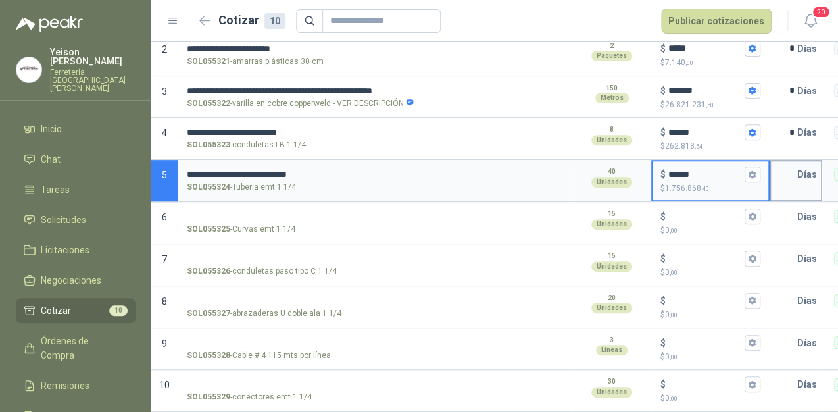
click at [792, 164] on input "text" at bounding box center [784, 174] width 26 height 26
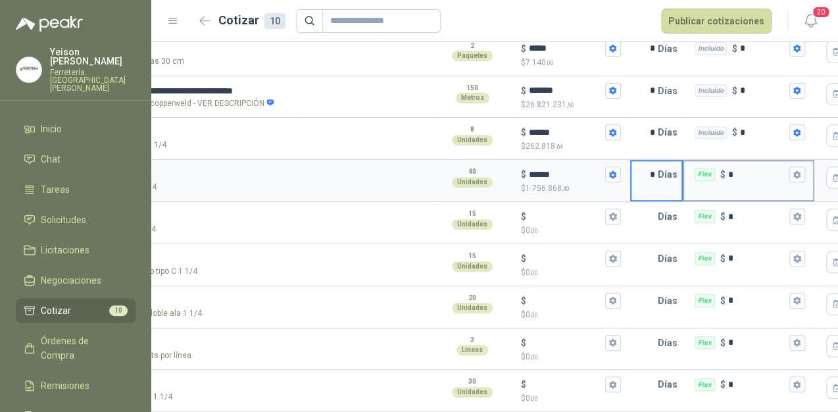
scroll to position [0, 143]
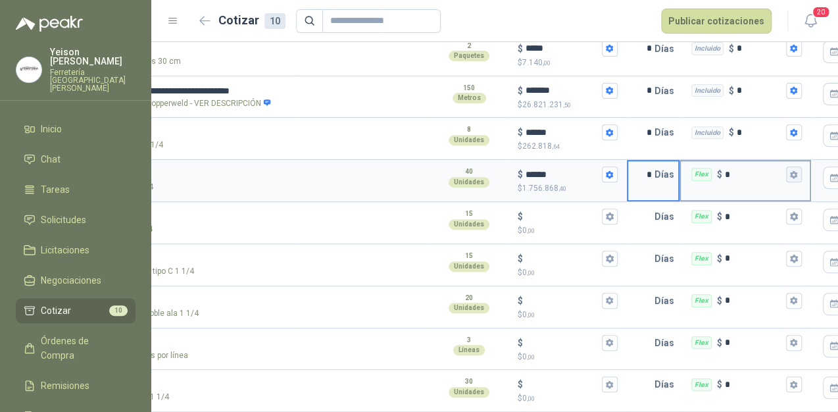
type input "*"
click at [794, 170] on icon "button" at bounding box center [793, 174] width 7 height 8
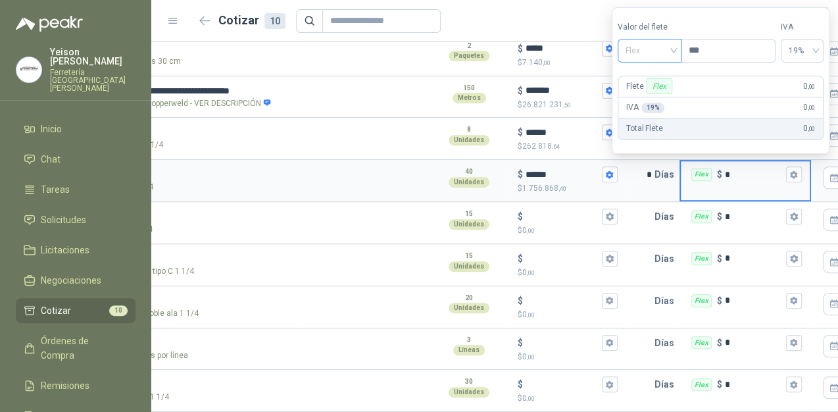
click at [673, 51] on span "Flex" at bounding box center [649, 51] width 48 height 20
click at [639, 103] on div "Incluido" at bounding box center [652, 99] width 46 height 14
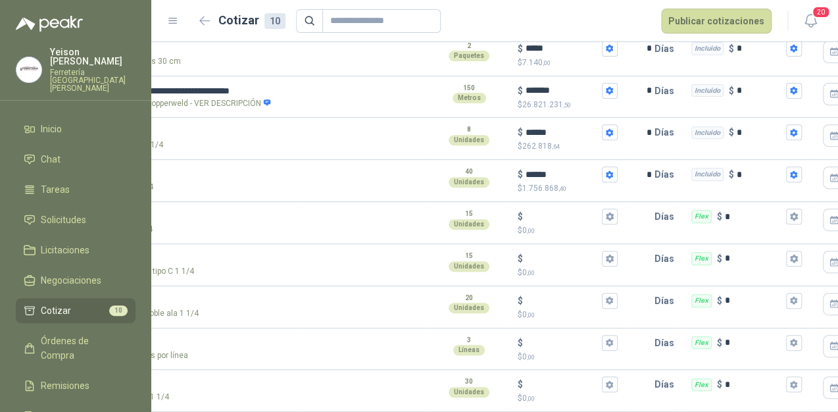
scroll to position [0, 0]
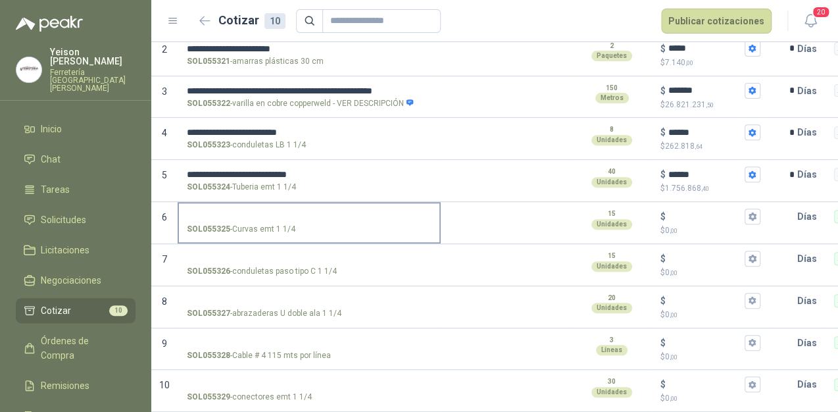
click at [200, 203] on label "SOL055325 - Curvas emt 1 1/4" at bounding box center [309, 221] width 260 height 37
click at [200, 212] on input "SOL055325 - Curvas emt 1 1/4" at bounding box center [309, 217] width 245 height 10
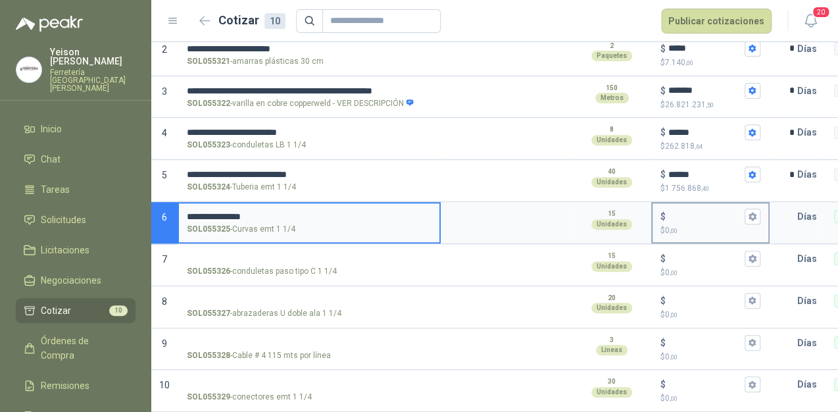
type input "**********"
click at [676, 212] on input "$ $ 0 ,00" at bounding box center [705, 217] width 74 height 10
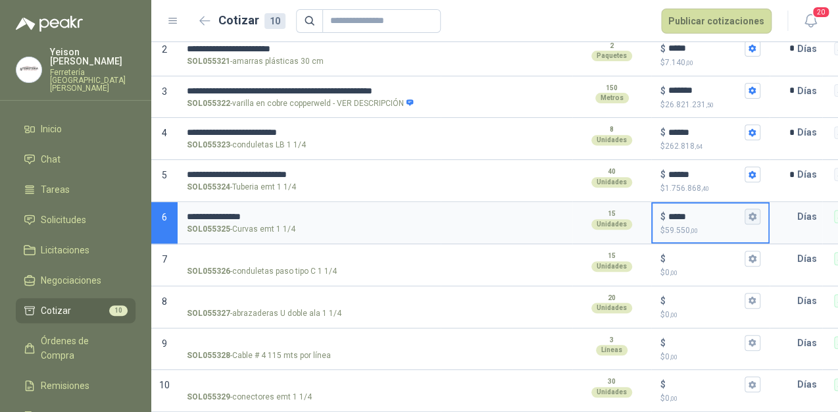
type input "*****"
click at [750, 212] on icon "button" at bounding box center [752, 216] width 9 height 9
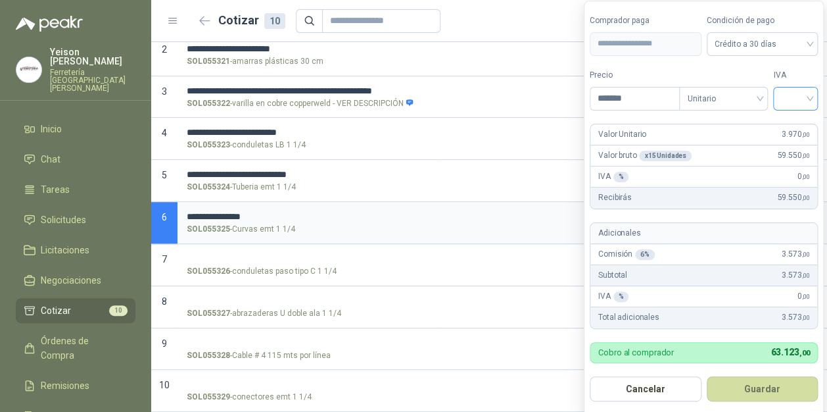
click at [806, 93] on input "search" at bounding box center [795, 97] width 29 height 20
click at [792, 124] on div "19%" at bounding box center [798, 126] width 24 height 14
click at [786, 387] on button "Guardar" at bounding box center [764, 388] width 113 height 25
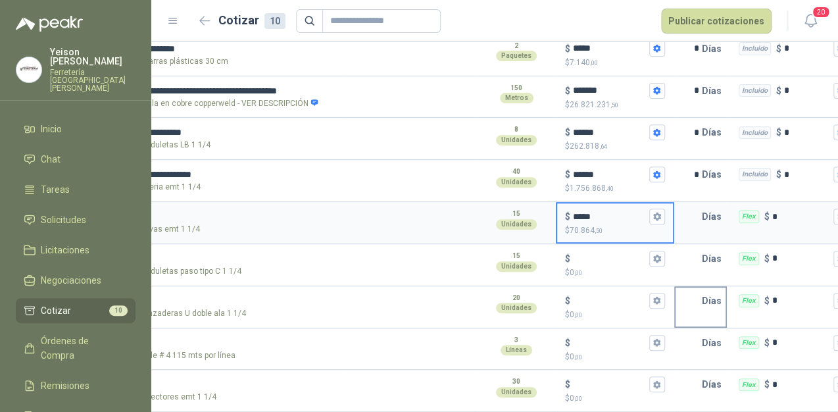
scroll to position [0, 103]
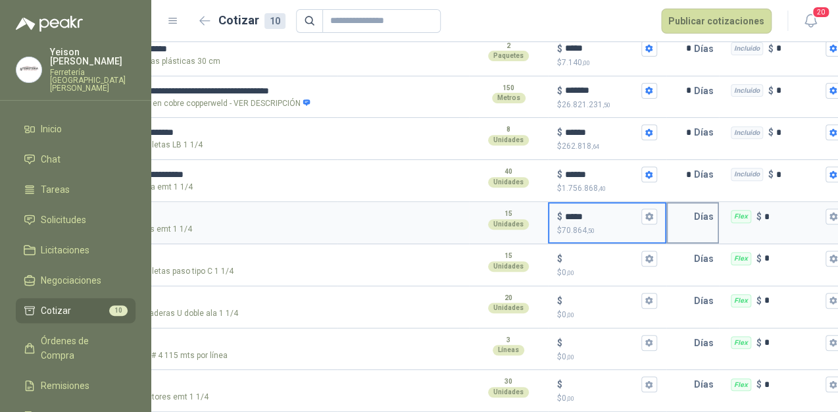
click at [690, 208] on input "text" at bounding box center [681, 216] width 26 height 26
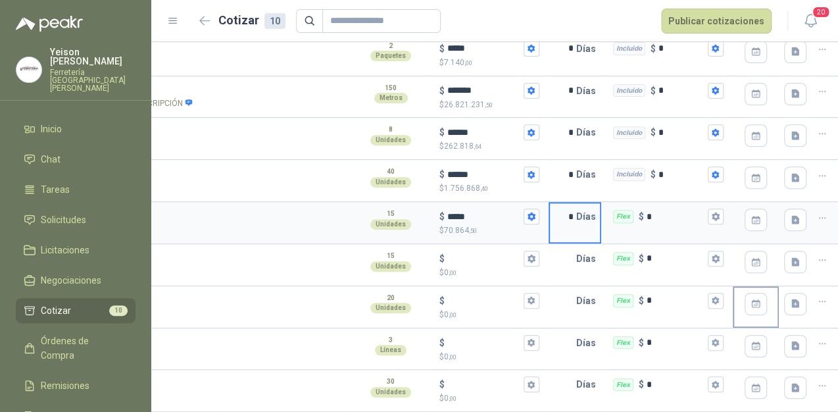
scroll to position [0, 221]
type input "*"
click at [712, 212] on icon "button" at bounding box center [715, 216] width 7 height 8
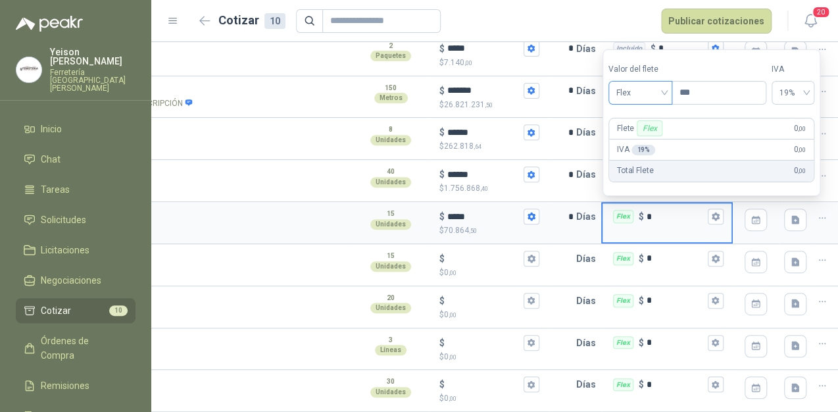
click at [664, 94] on span "Flex" at bounding box center [640, 93] width 48 height 20
click at [643, 139] on div "Incluido" at bounding box center [641, 141] width 46 height 14
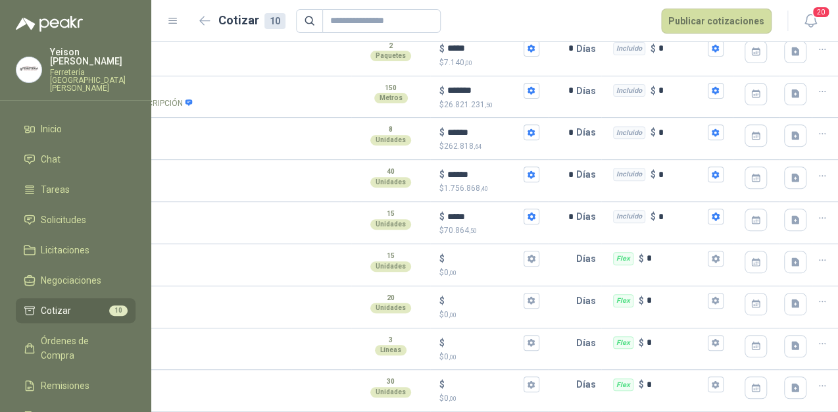
scroll to position [0, 0]
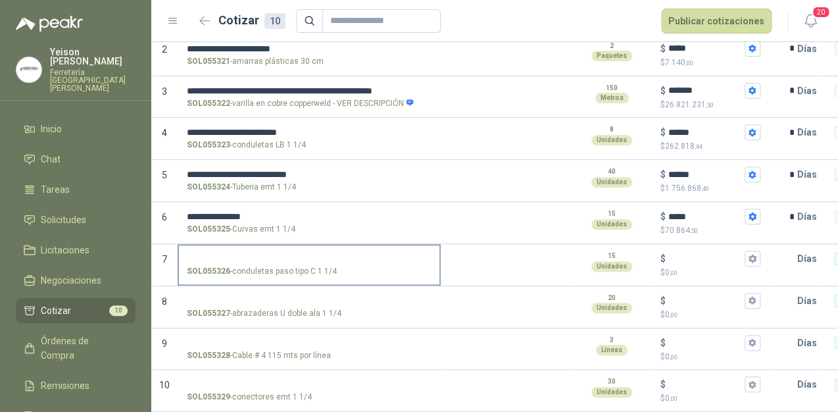
click at [241, 254] on input "SOL055326 - conduletas paso tipo C 1 1/4" at bounding box center [309, 259] width 245 height 10
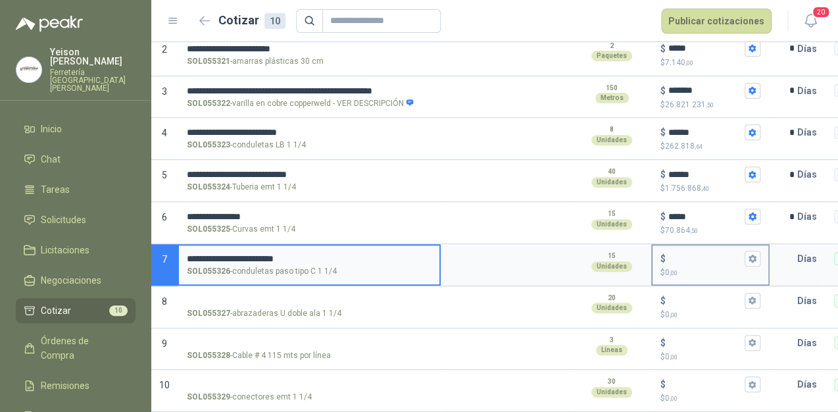
type input "**********"
click at [676, 251] on div "$" at bounding box center [710, 259] width 100 height 16
click at [676, 253] on input "$ $ 0 ,00" at bounding box center [705, 258] width 74 height 10
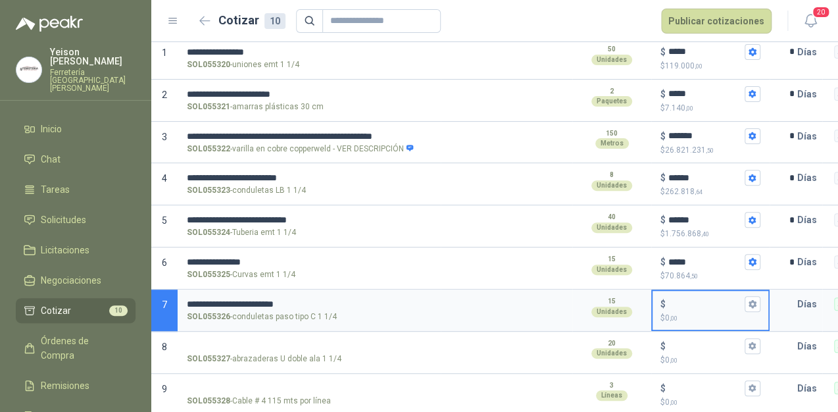
scroll to position [192, 0]
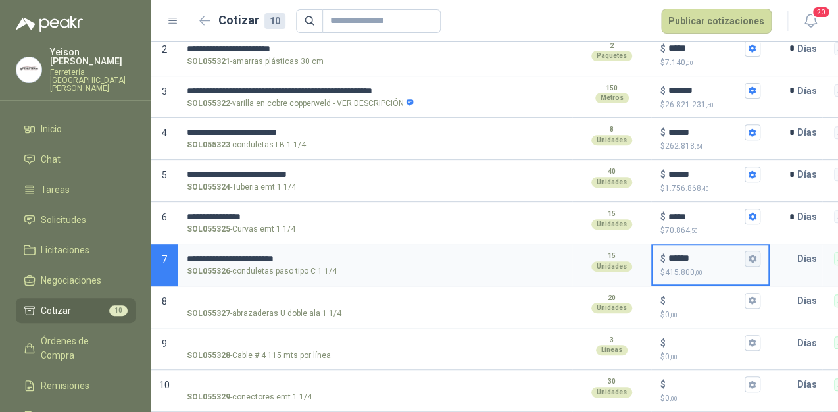
type input "******"
click at [755, 255] on icon "button" at bounding box center [751, 259] width 7 height 8
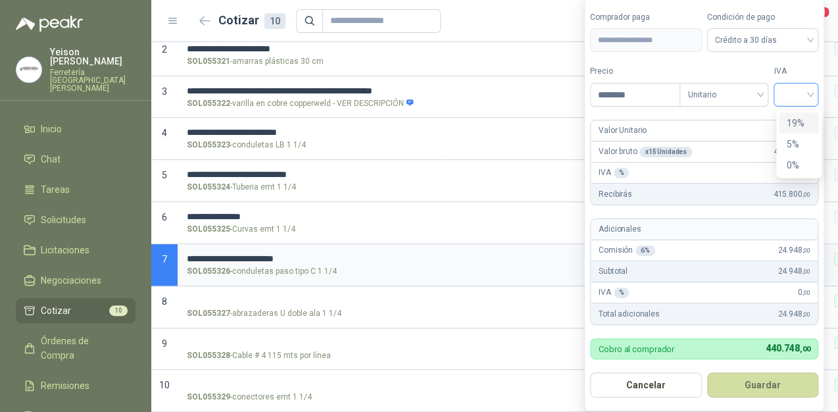
click at [818, 89] on div at bounding box center [795, 95] width 45 height 24
click at [795, 120] on div "19%" at bounding box center [799, 123] width 24 height 14
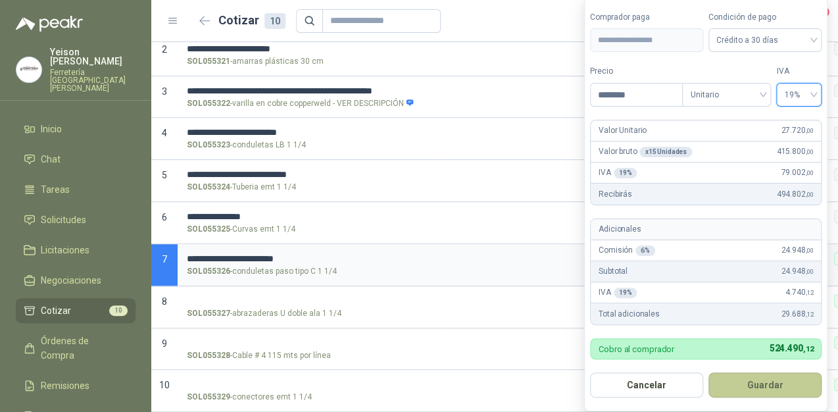
click at [789, 385] on button "Guardar" at bounding box center [764, 384] width 113 height 25
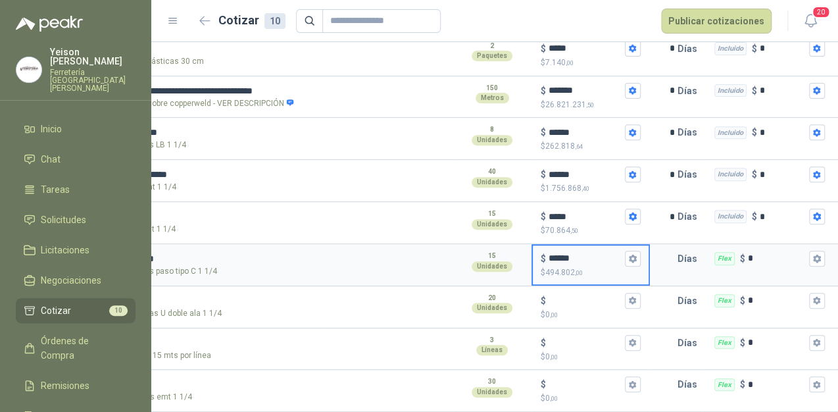
scroll to position [0, 120]
click at [681, 248] on p "Días" at bounding box center [689, 258] width 25 height 26
click at [673, 250] on input "text" at bounding box center [663, 258] width 26 height 26
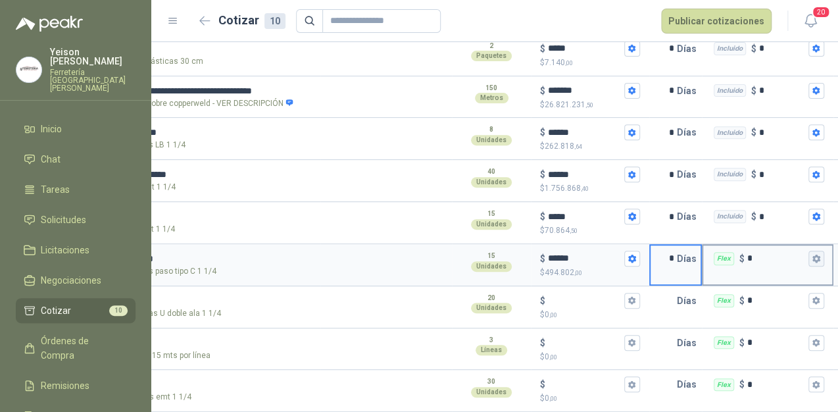
type input "*"
click at [817, 255] on icon "button" at bounding box center [815, 259] width 7 height 8
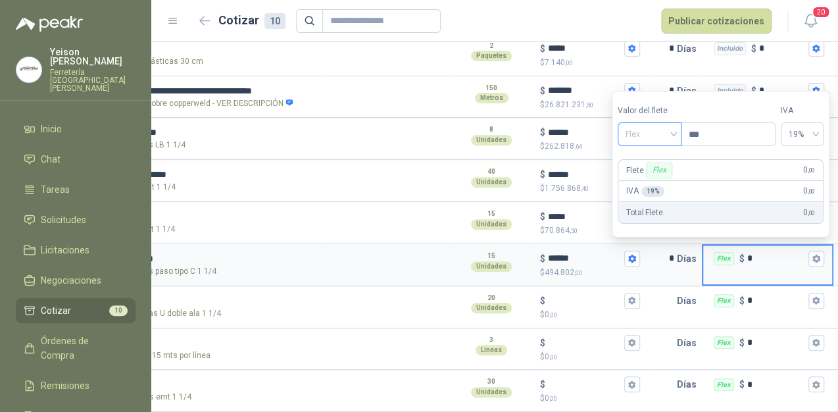
click at [666, 132] on span "Flex" at bounding box center [649, 134] width 48 height 20
click at [649, 178] on div "Incluido" at bounding box center [652, 183] width 46 height 14
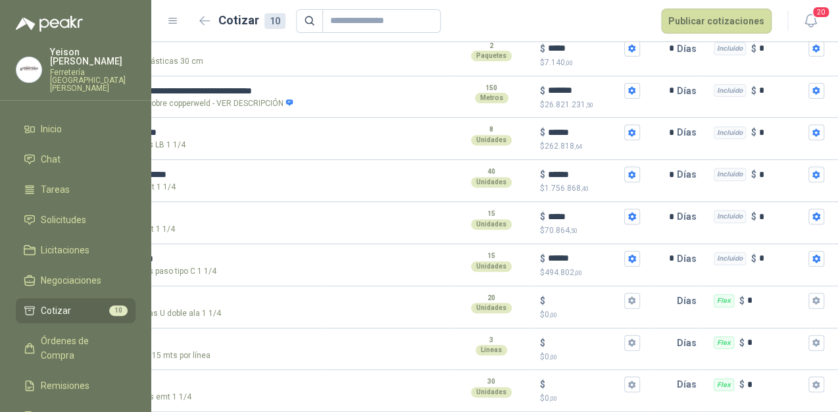
scroll to position [0, 0]
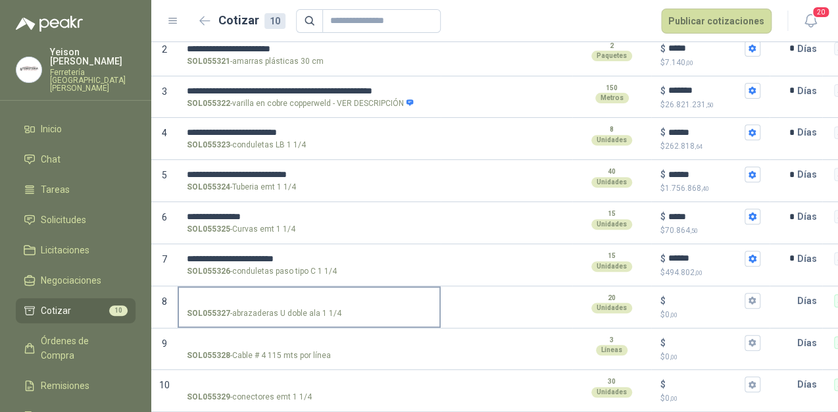
click at [214, 287] on label "SOL055327 - abrazaderas U doble ala 1 1/4" at bounding box center [309, 305] width 260 height 37
click at [214, 296] on input "SOL055327 - abrazaderas U doble ala 1 1/4" at bounding box center [309, 301] width 245 height 10
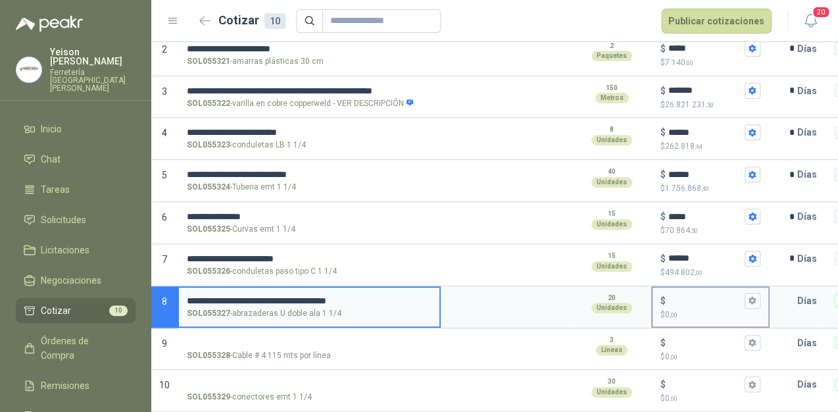
type input "**********"
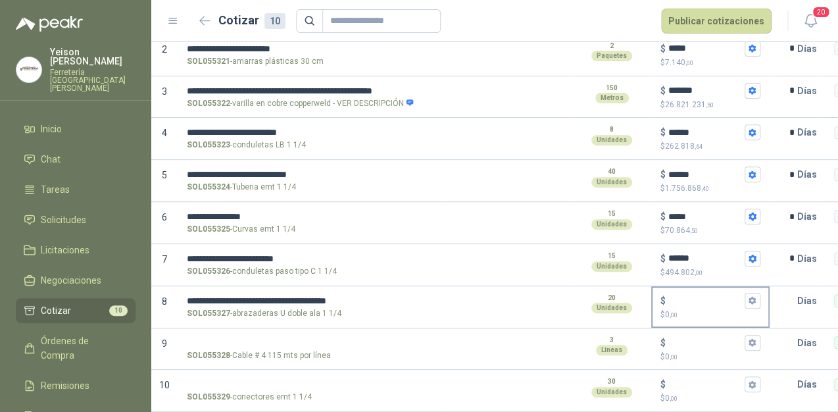
click at [669, 293] on div "$" at bounding box center [710, 301] width 100 height 16
click at [669, 295] on input "$ $ 0 ,00" at bounding box center [705, 300] width 74 height 10
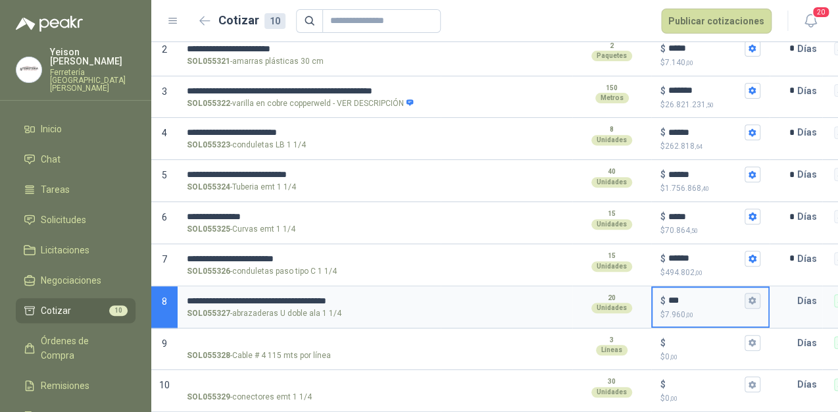
type input "***"
click at [753, 297] on icon "button" at bounding box center [751, 301] width 7 height 8
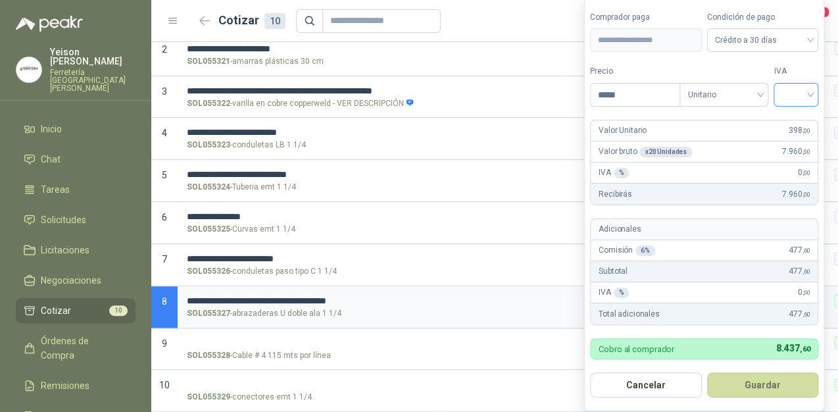
click at [805, 100] on input "search" at bounding box center [795, 94] width 29 height 20
click at [787, 123] on div "19%" at bounding box center [799, 123] width 24 height 14
click at [767, 387] on button "Guardar" at bounding box center [764, 384] width 113 height 25
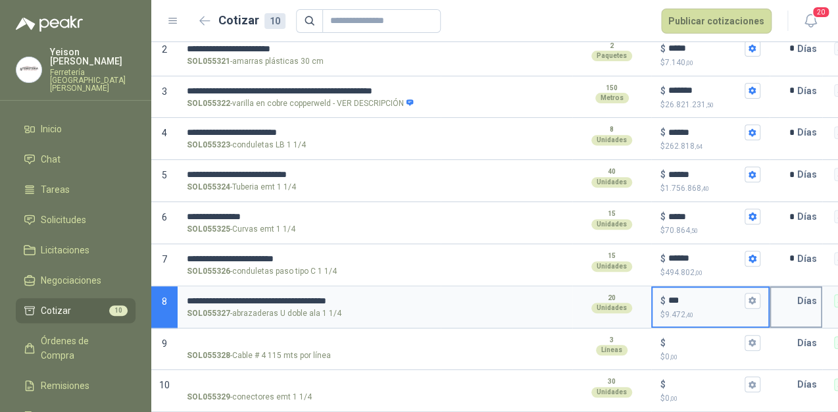
click at [786, 289] on input "text" at bounding box center [784, 300] width 26 height 26
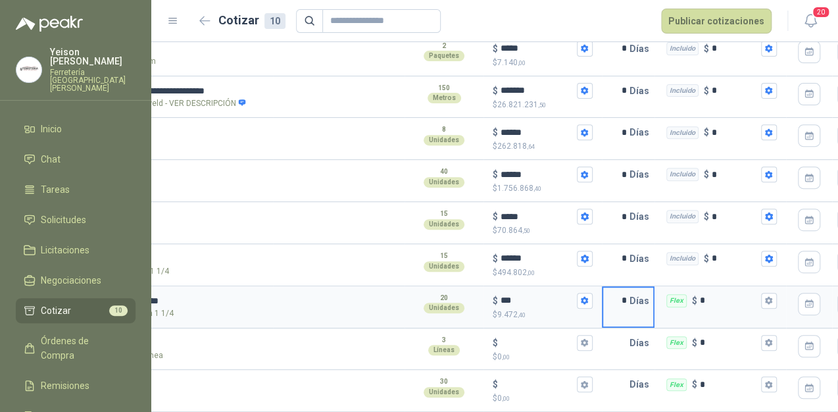
scroll to position [0, 193]
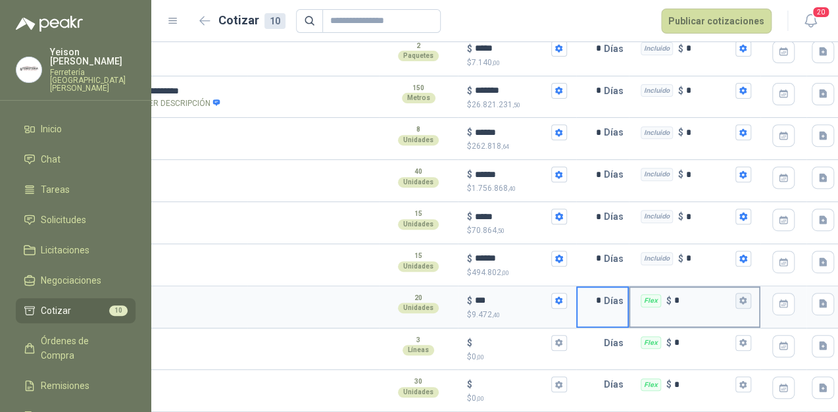
type input "*"
click at [747, 293] on button "Flex $ *" at bounding box center [743, 301] width 16 height 16
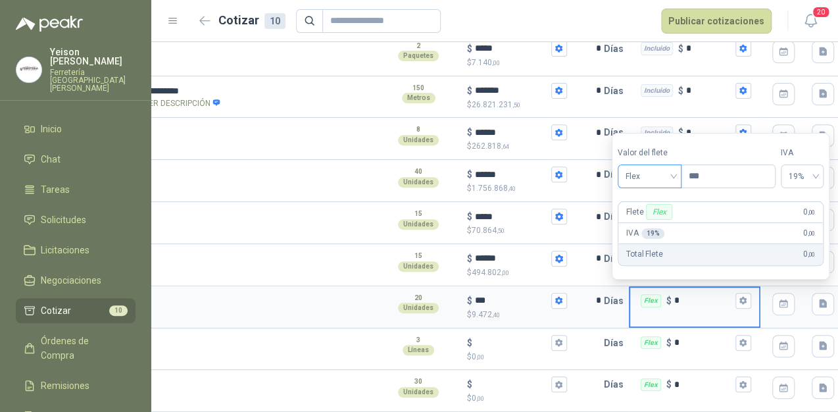
click at [674, 171] on span "Flex" at bounding box center [649, 176] width 48 height 20
click at [645, 226] on div "Incluido" at bounding box center [651, 225] width 46 height 14
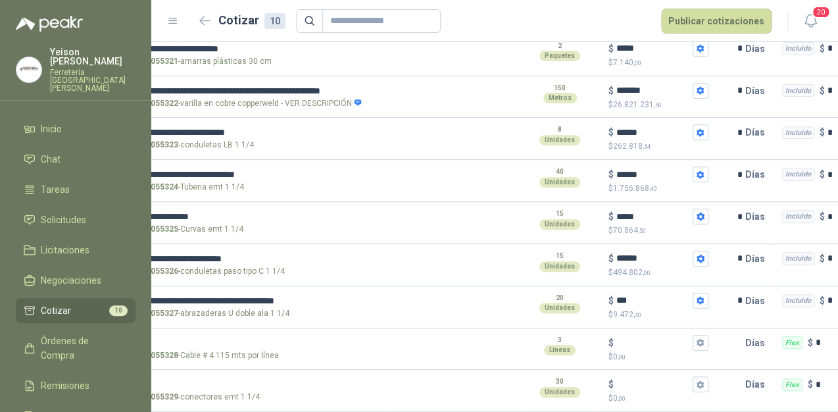
scroll to position [0, 0]
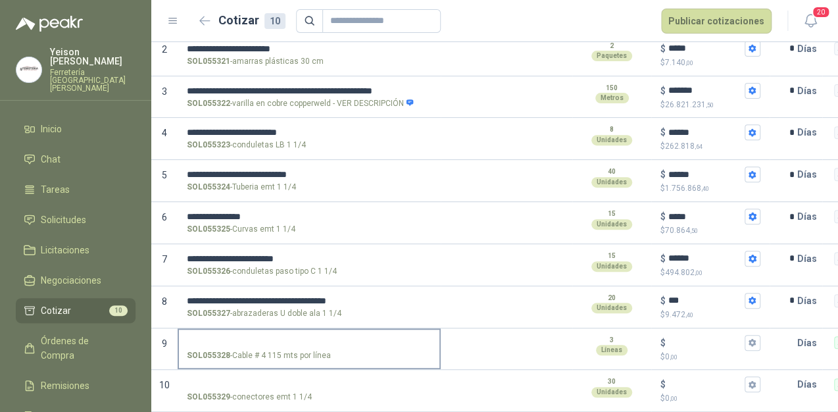
click at [232, 338] on input "SOL055328 - Cable # 4 115 mts por línea" at bounding box center [309, 343] width 245 height 10
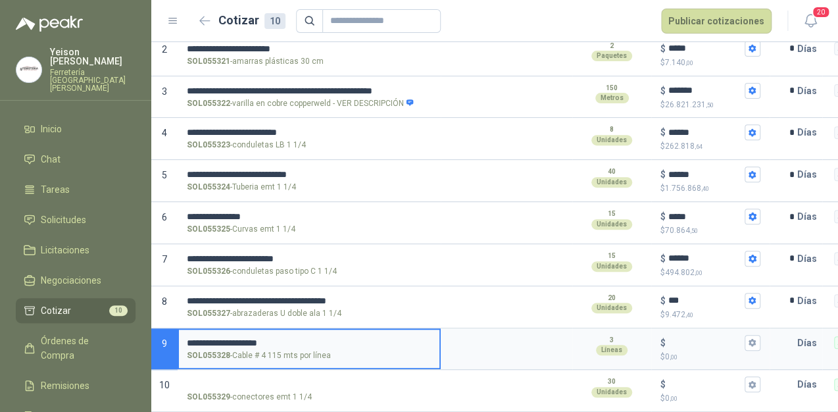
click at [223, 338] on input "**********" at bounding box center [309, 343] width 245 height 10
click at [293, 338] on input "**********" at bounding box center [309, 343] width 245 height 10
type input "**********"
click at [674, 337] on input "$ $ 0 ,00" at bounding box center [705, 342] width 74 height 10
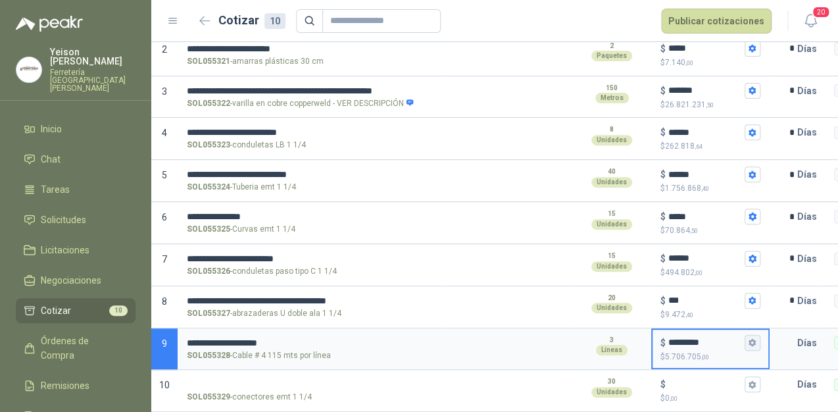
type input "*********"
click at [754, 339] on icon "button" at bounding box center [751, 343] width 7 height 8
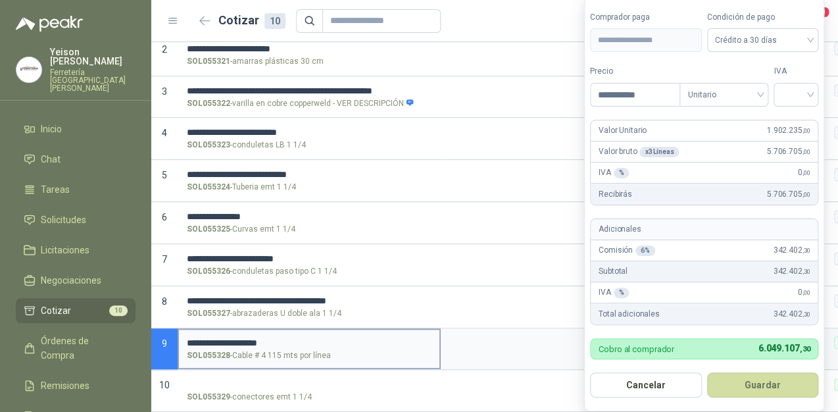
click at [308, 338] on input "**********" at bounding box center [309, 343] width 245 height 10
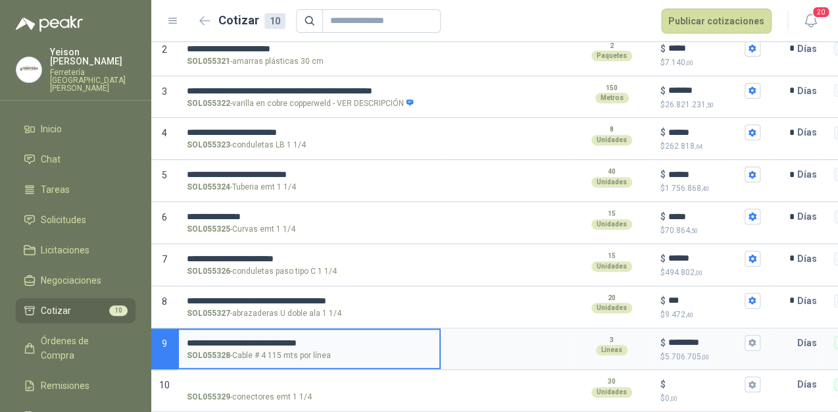
type input "**********"
click at [786, 330] on input "text" at bounding box center [784, 343] width 26 height 26
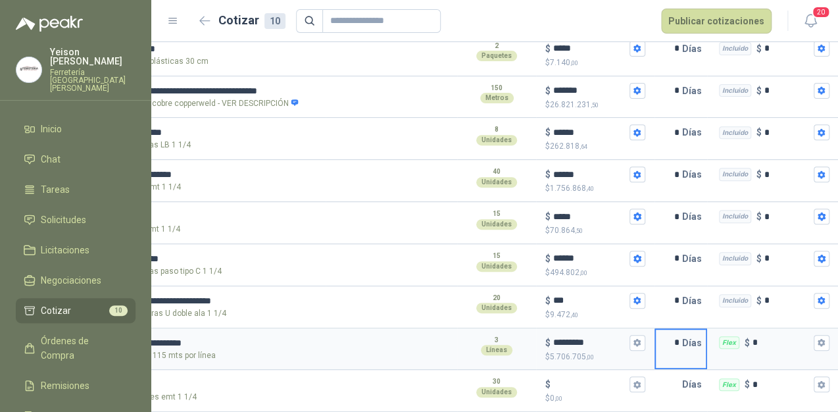
scroll to position [0, 169]
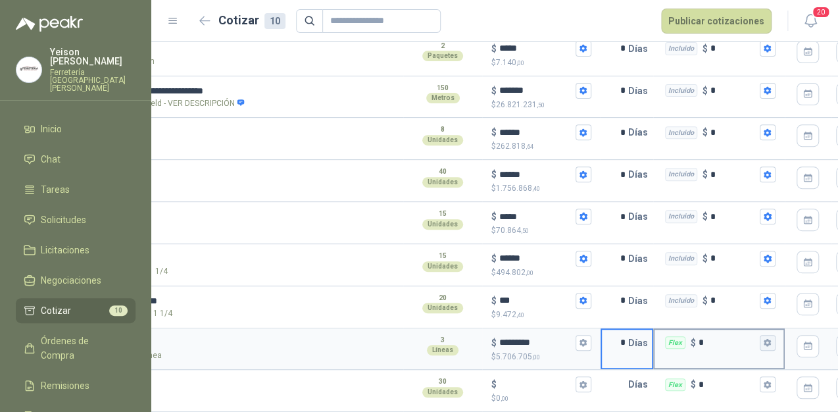
type input "*"
click at [764, 338] on icon "button" at bounding box center [767, 342] width 9 height 9
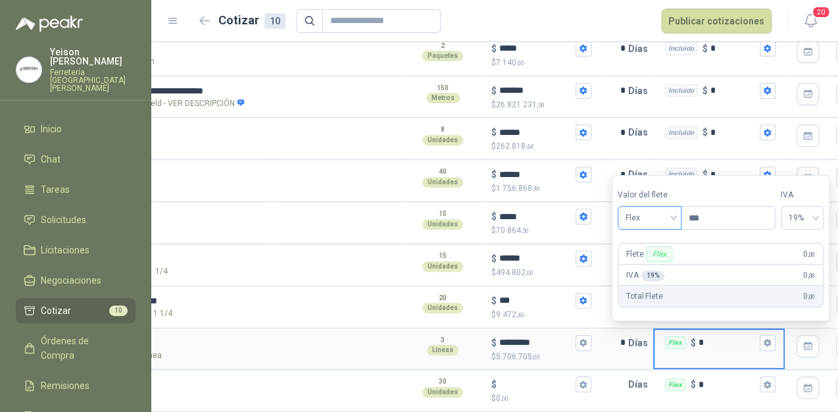
click at [670, 213] on span "Flex" at bounding box center [649, 218] width 48 height 20
click at [650, 268] on div "Incluido" at bounding box center [651, 267] width 46 height 14
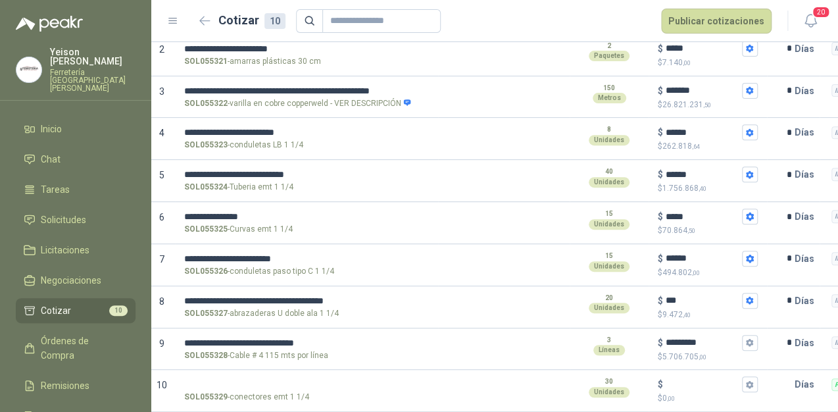
scroll to position [0, 0]
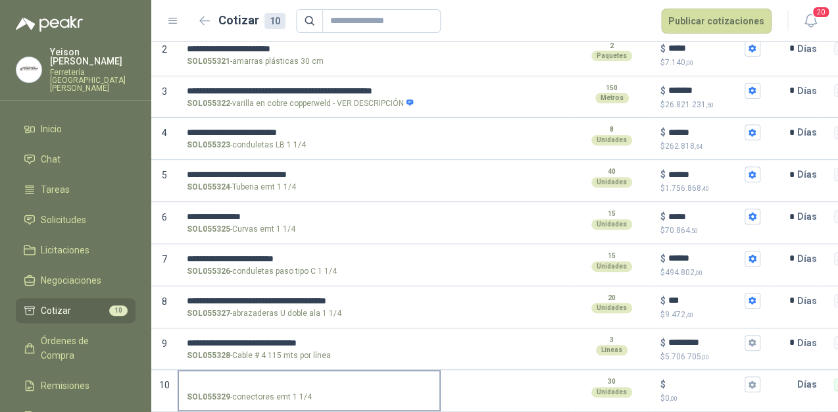
click at [201, 380] on input "SOL055329 - conectores emt 1 1/4" at bounding box center [309, 385] width 245 height 10
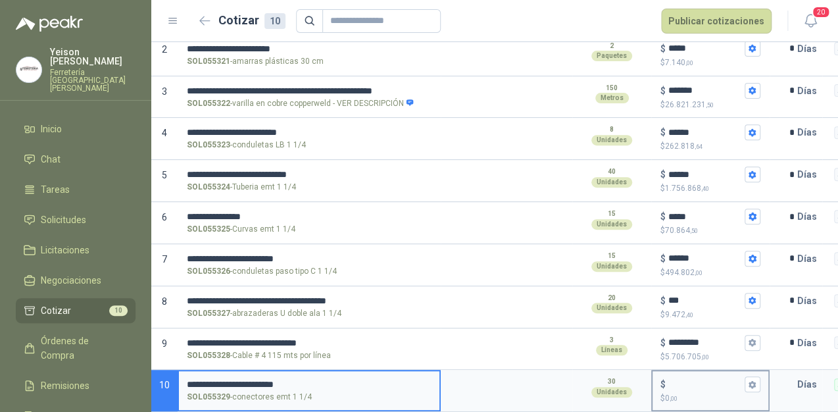
type input "**********"
click at [670, 380] on input "$ $ 0 ,00" at bounding box center [705, 385] width 74 height 10
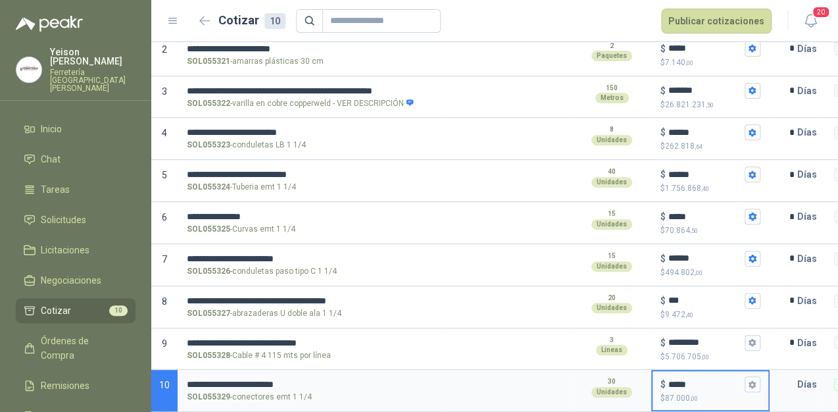
scroll to position [0, 242]
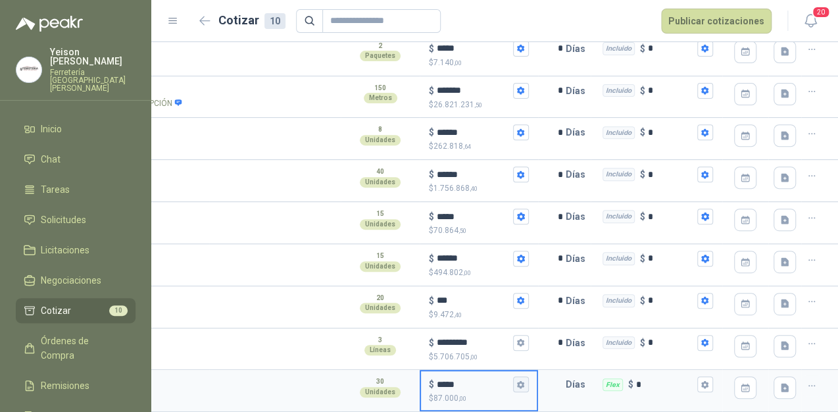
type input "*****"
click at [517, 380] on icon "button" at bounding box center [520, 384] width 7 height 8
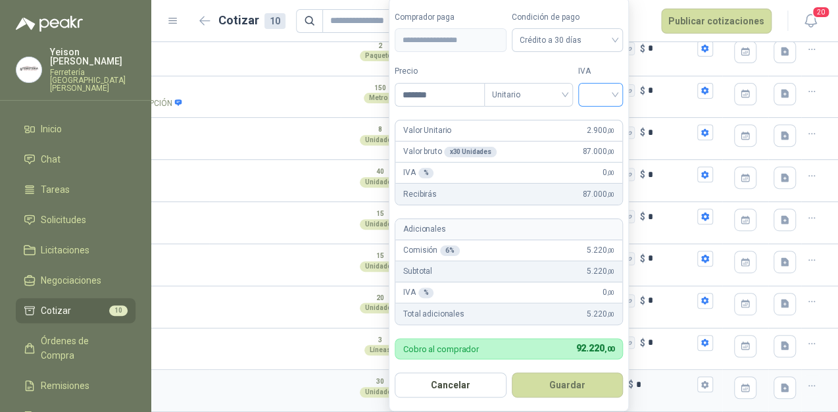
click at [611, 87] on div "IVA" at bounding box center [600, 85] width 45 height 41
drag, startPoint x: 611, startPoint y: 87, endPoint x: 609, endPoint y: 95, distance: 8.1
click at [609, 95] on input "search" at bounding box center [600, 94] width 29 height 20
click at [597, 126] on div "19%" at bounding box center [603, 123] width 24 height 14
click at [576, 383] on button "Guardar" at bounding box center [569, 384] width 113 height 25
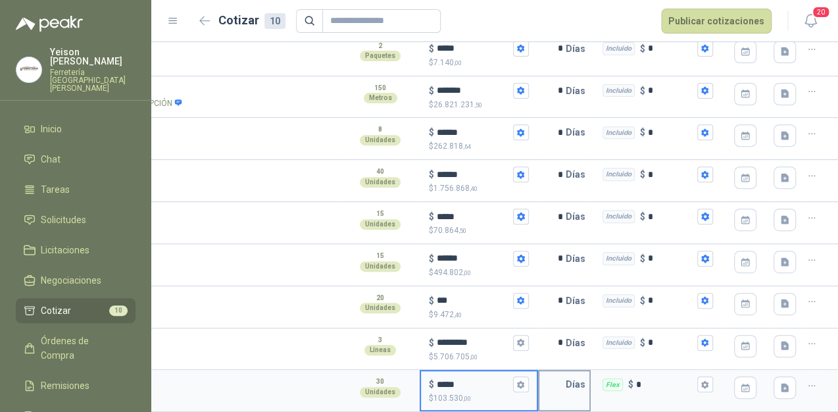
click at [545, 376] on input "text" at bounding box center [552, 384] width 26 height 26
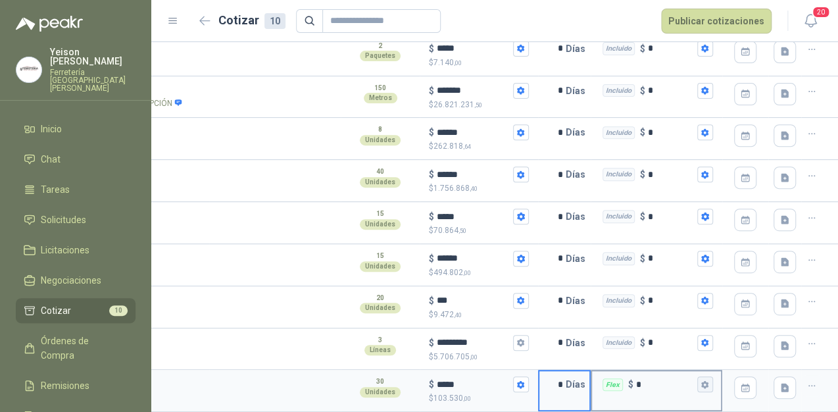
type input "*"
click at [700, 380] on icon "button" at bounding box center [704, 384] width 9 height 9
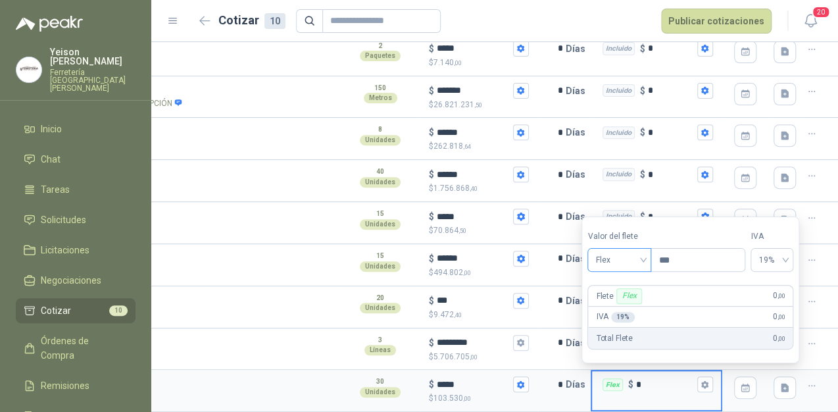
click at [643, 261] on span "Flex" at bounding box center [619, 260] width 48 height 20
click at [621, 308] on div "Incluido" at bounding box center [621, 308] width 46 height 14
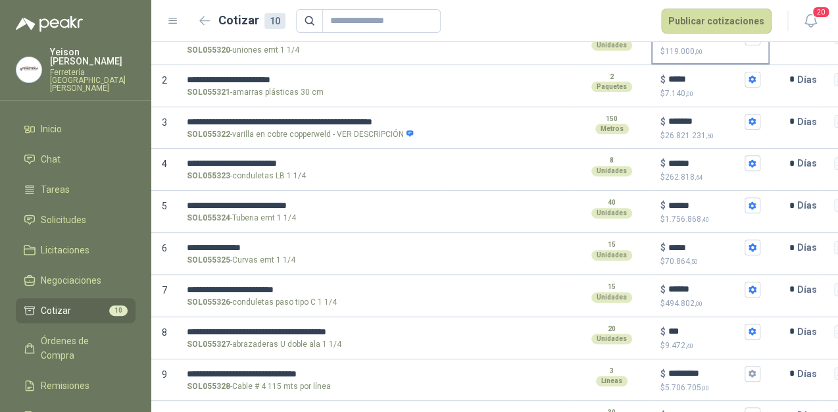
scroll to position [87, 0]
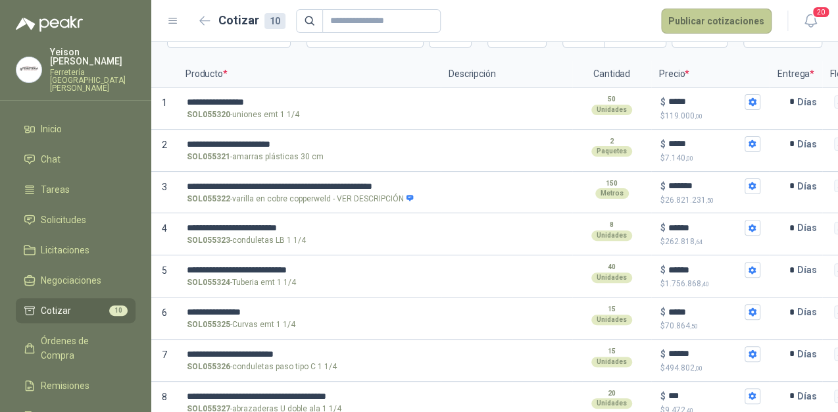
click at [710, 16] on button "Publicar cotizaciones" at bounding box center [716, 21] width 110 height 25
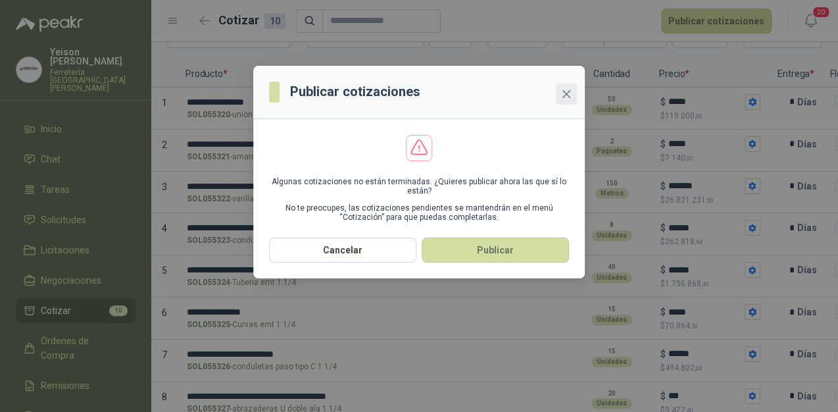
click at [562, 97] on icon "close" at bounding box center [566, 94] width 11 height 11
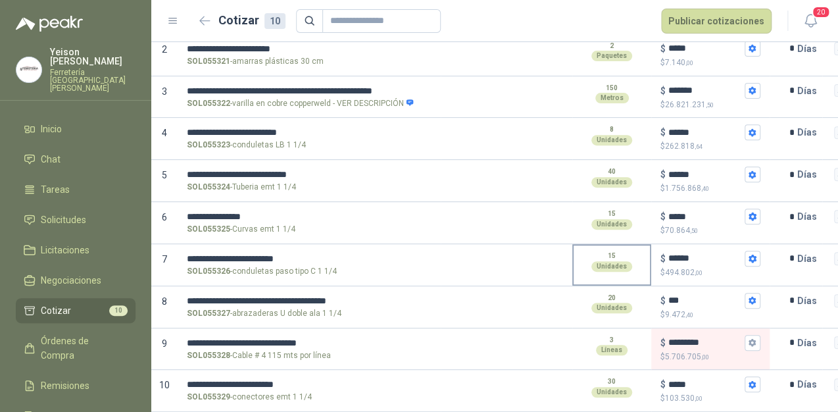
scroll to position [192, 0]
click at [748, 338] on icon "button" at bounding box center [752, 342] width 9 height 9
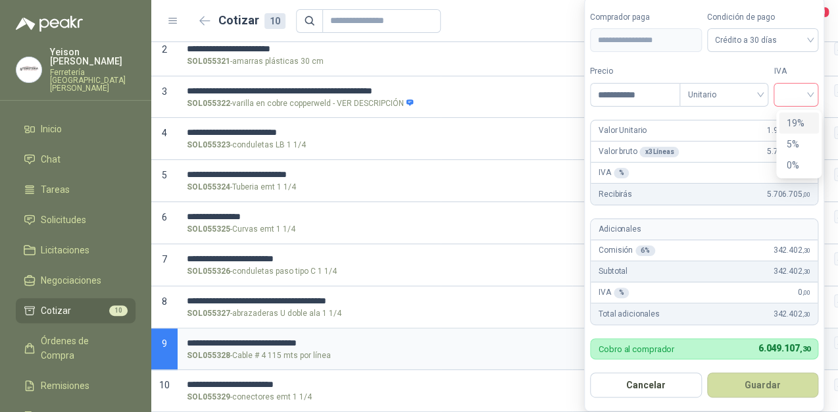
click at [814, 98] on div at bounding box center [795, 95] width 45 height 24
click at [797, 123] on div "19%" at bounding box center [799, 123] width 24 height 14
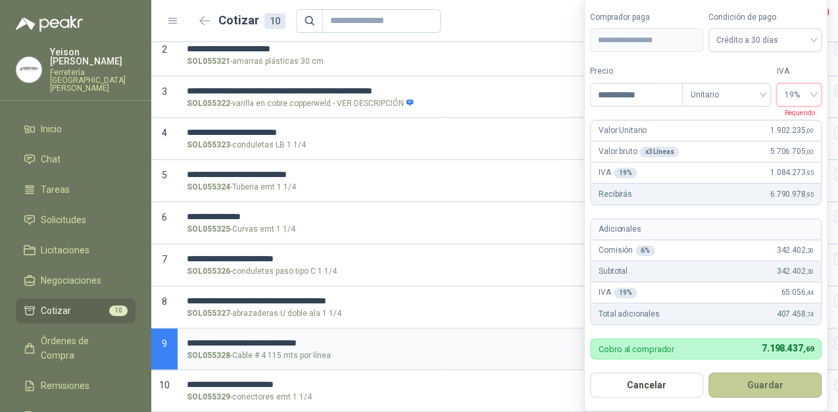
click at [771, 378] on button "Guardar" at bounding box center [764, 384] width 113 height 25
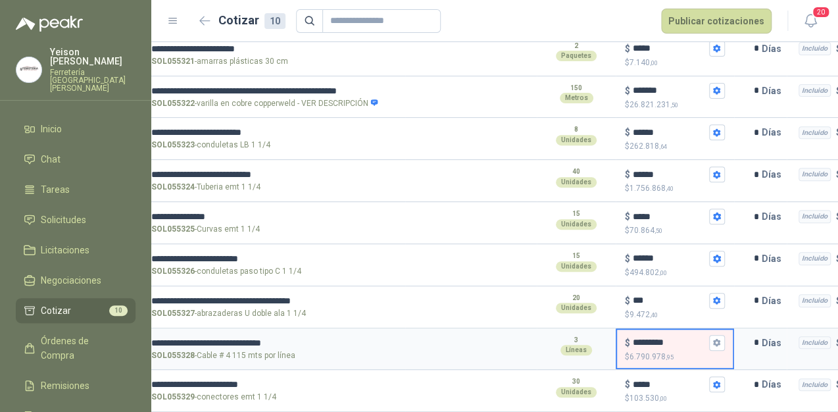
scroll to position [0, 65]
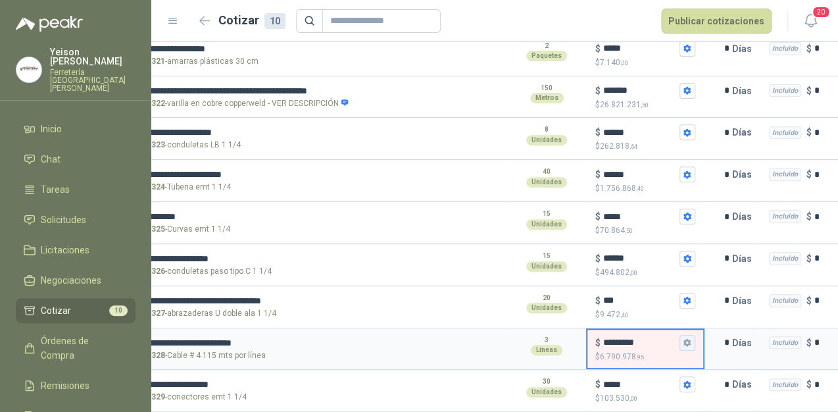
click at [689, 338] on icon "button" at bounding box center [687, 342] width 9 height 9
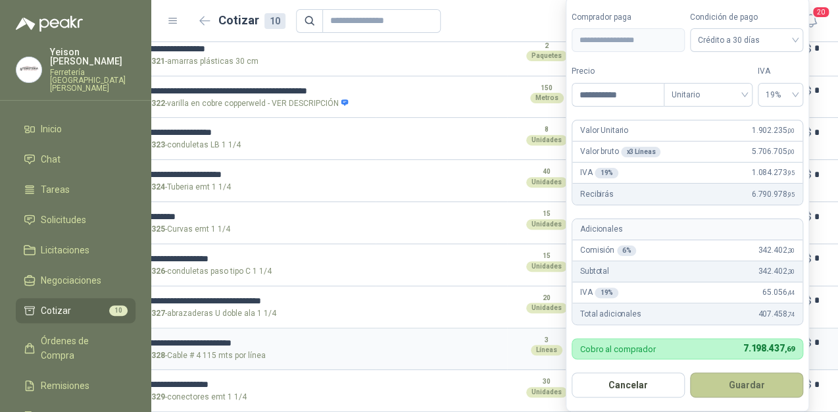
click at [728, 380] on button "Guardar" at bounding box center [746, 384] width 113 height 25
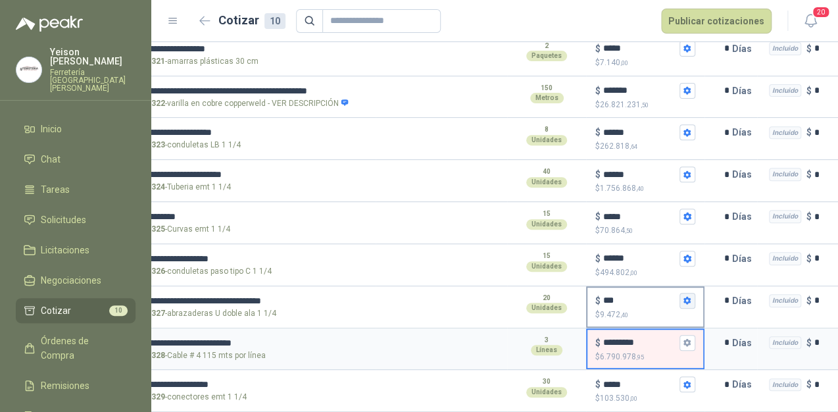
scroll to position [87, 0]
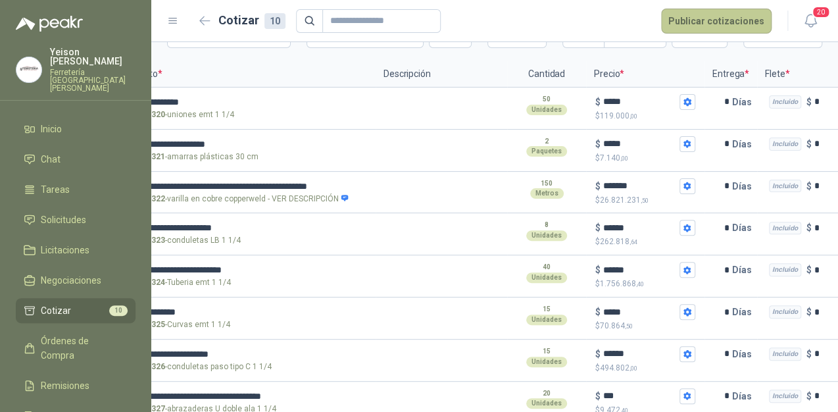
click at [704, 15] on button "Publicar cotizaciones" at bounding box center [716, 21] width 110 height 25
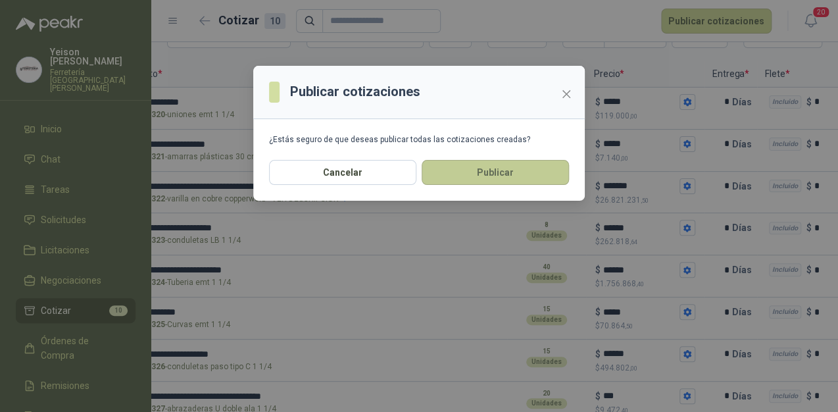
click at [469, 173] on button "Publicar" at bounding box center [495, 172] width 147 height 25
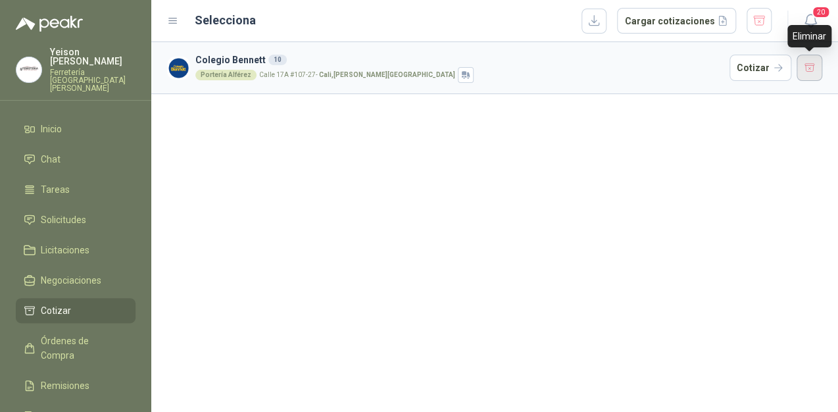
click at [802, 64] on button "button" at bounding box center [810, 68] width 26 height 26
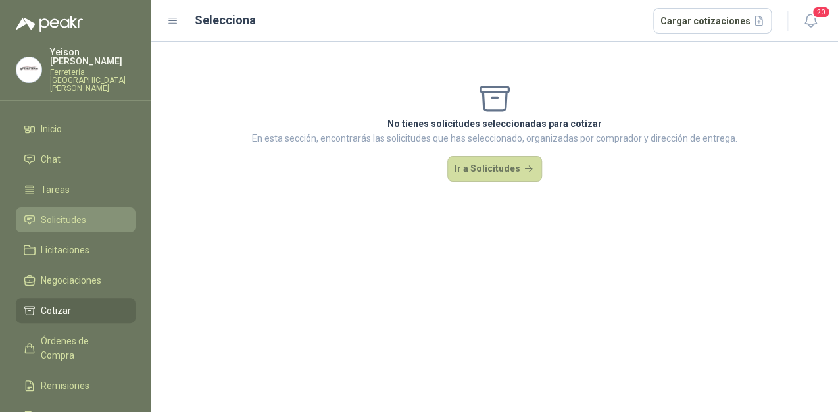
click at [88, 213] on link "Solicitudes" at bounding box center [76, 219] width 120 height 25
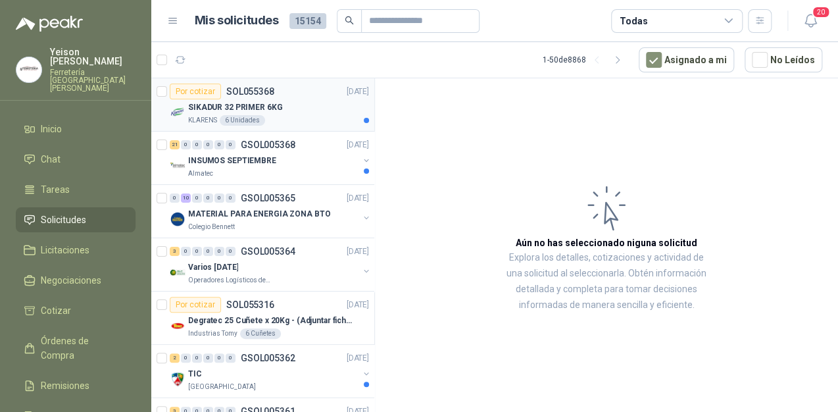
click at [303, 118] on div "KLARENS 6 Unidades" at bounding box center [278, 120] width 181 height 11
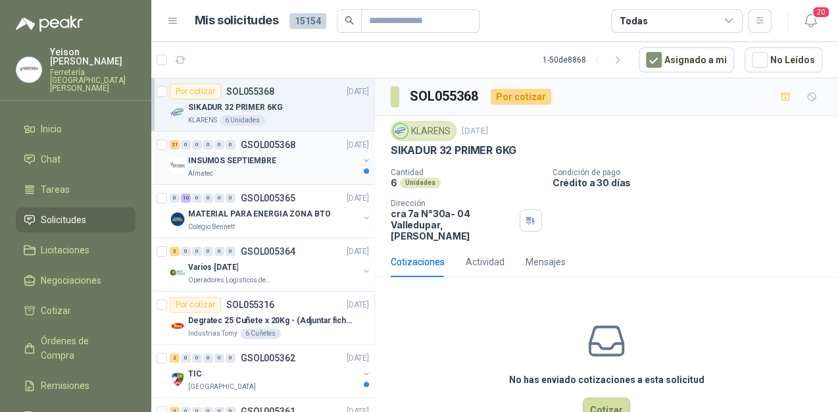
click at [295, 168] on div "Almatec" at bounding box center [273, 173] width 170 height 11
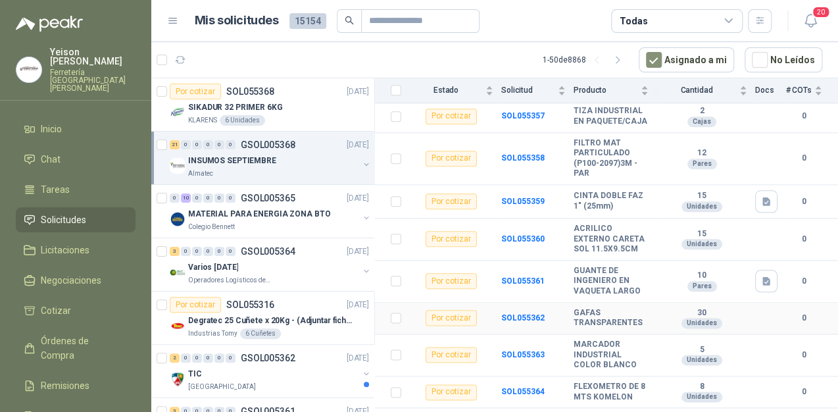
scroll to position [631, 0]
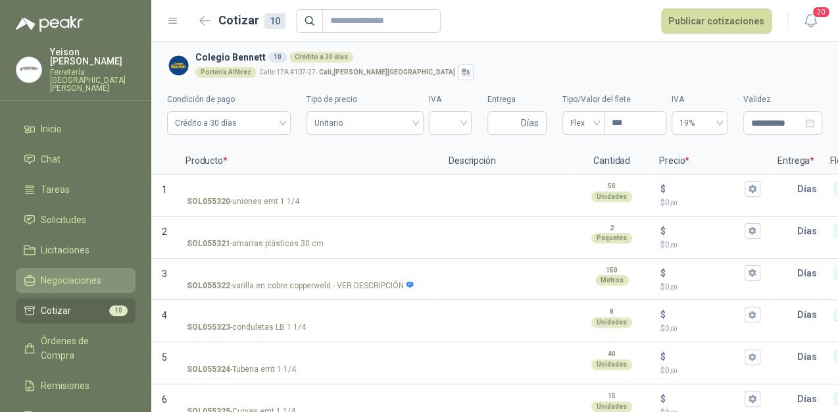
scroll to position [192, 0]
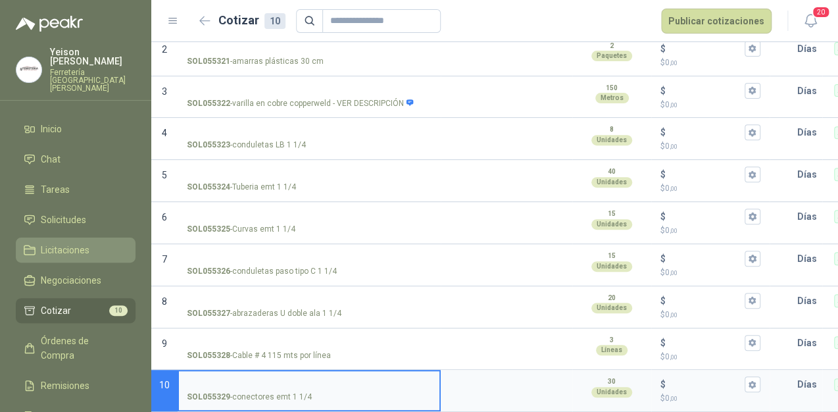
click at [78, 243] on span "Licitaciones" at bounding box center [65, 250] width 49 height 14
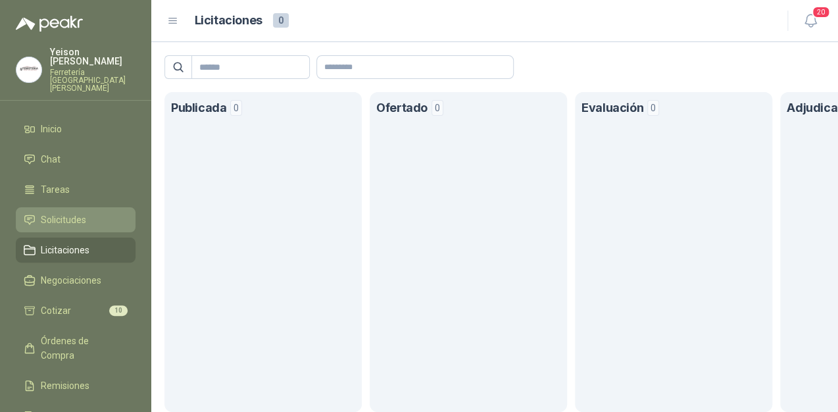
click at [86, 212] on li "Solicitudes" at bounding box center [76, 219] width 104 height 14
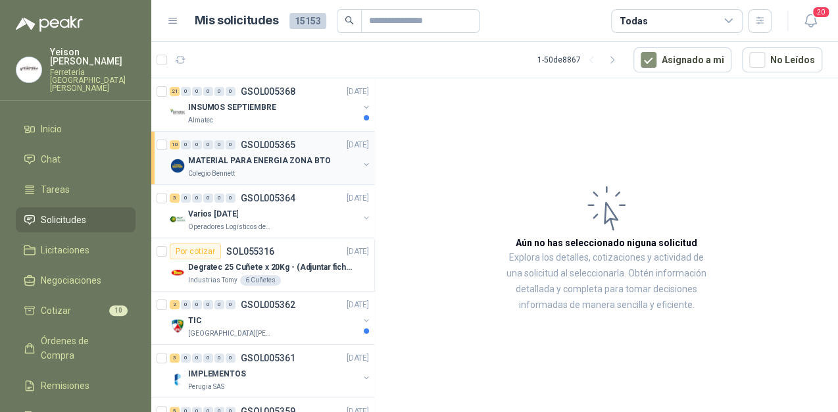
click at [276, 153] on div "MATERIAL PARA ENERGIA ZONA BTO" at bounding box center [273, 161] width 170 height 16
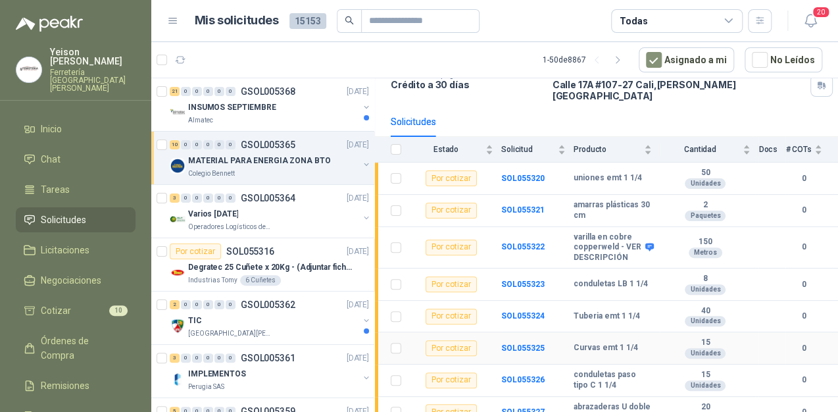
scroll to position [105, 0]
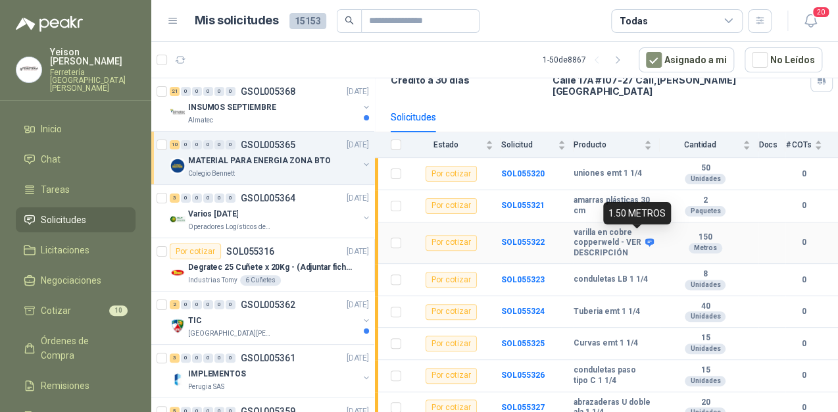
click at [645, 239] on icon at bounding box center [649, 243] width 9 height 8
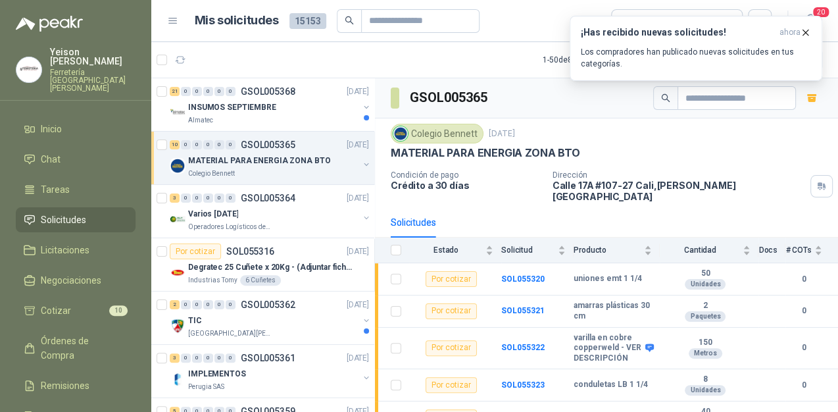
scroll to position [105, 0]
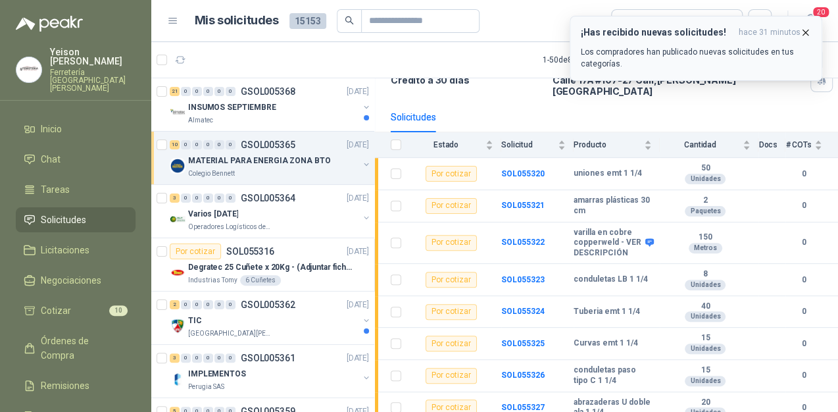
click at [802, 34] on icon "button" at bounding box center [805, 32] width 11 height 11
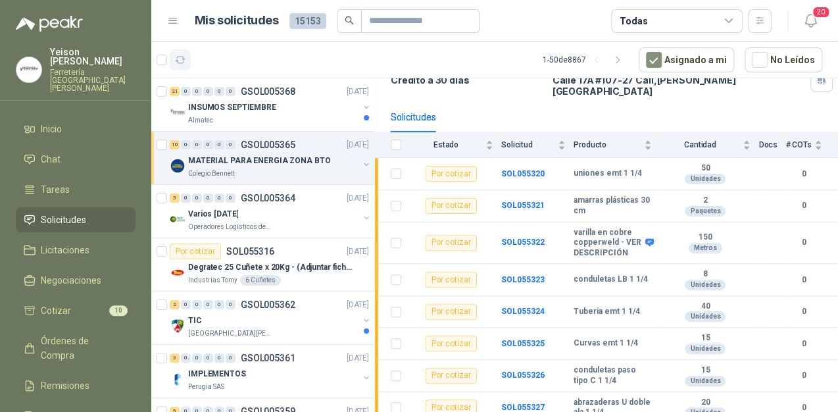
click at [174, 59] on button "button" at bounding box center [180, 59] width 21 height 21
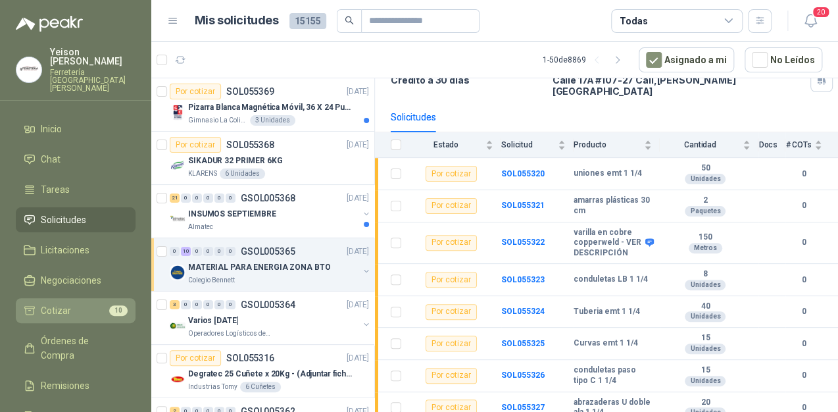
click at [90, 303] on li "Cotizar 10" at bounding box center [76, 310] width 104 height 14
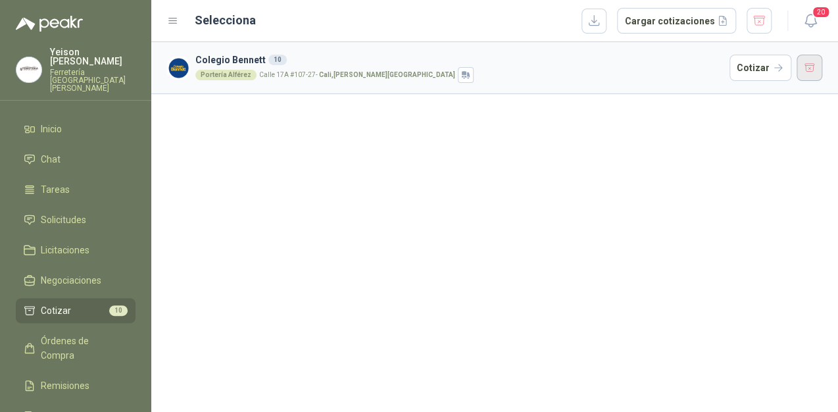
click at [809, 63] on button "button" at bounding box center [810, 68] width 26 height 26
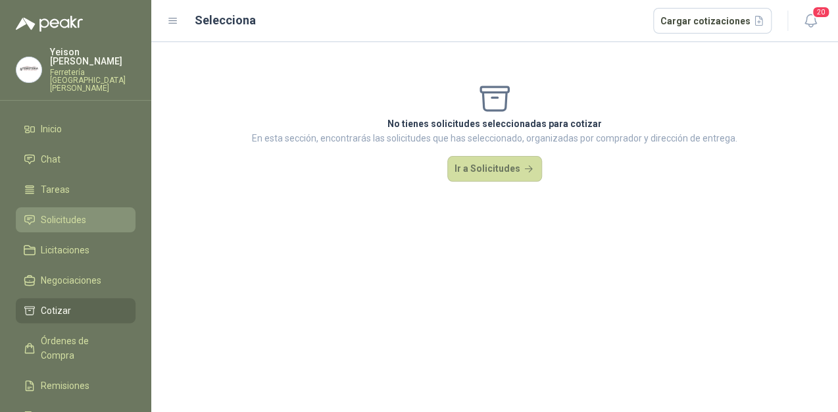
click at [66, 212] on span "Solicitudes" at bounding box center [63, 219] width 45 height 14
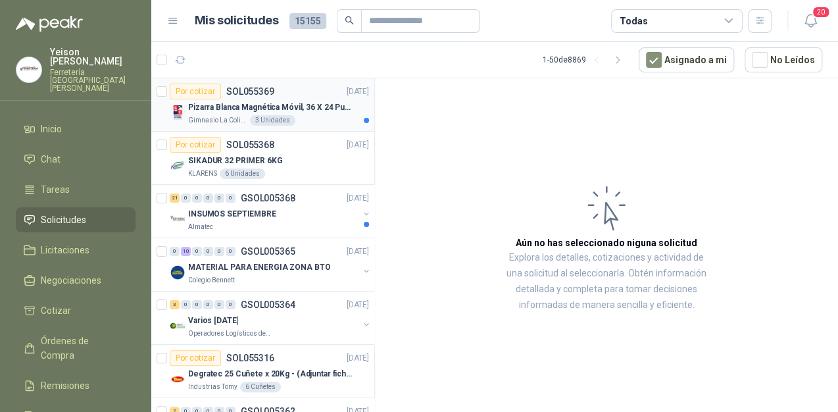
click at [312, 116] on div "Gimnasio La Colina 3 Unidades" at bounding box center [278, 120] width 181 height 11
